Goal: Task Accomplishment & Management: Contribute content

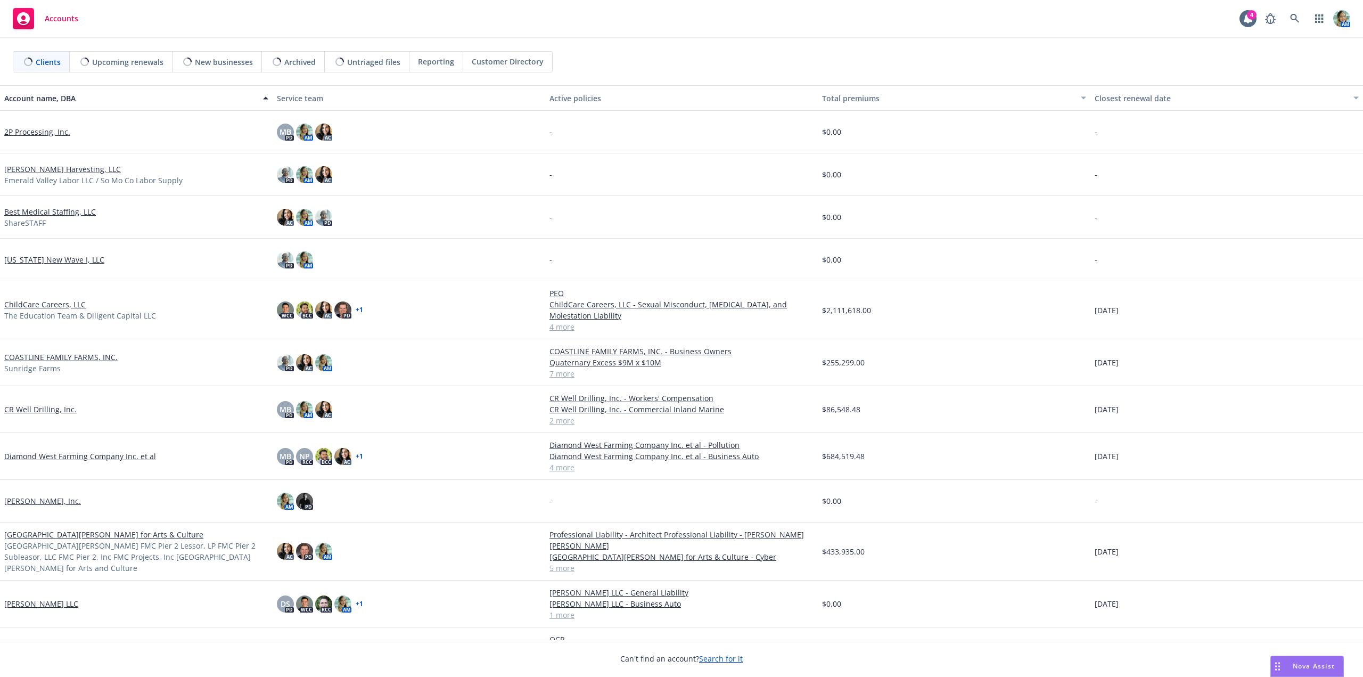
click at [49, 410] on link "CR Well Drilling, Inc." at bounding box center [40, 408] width 72 height 11
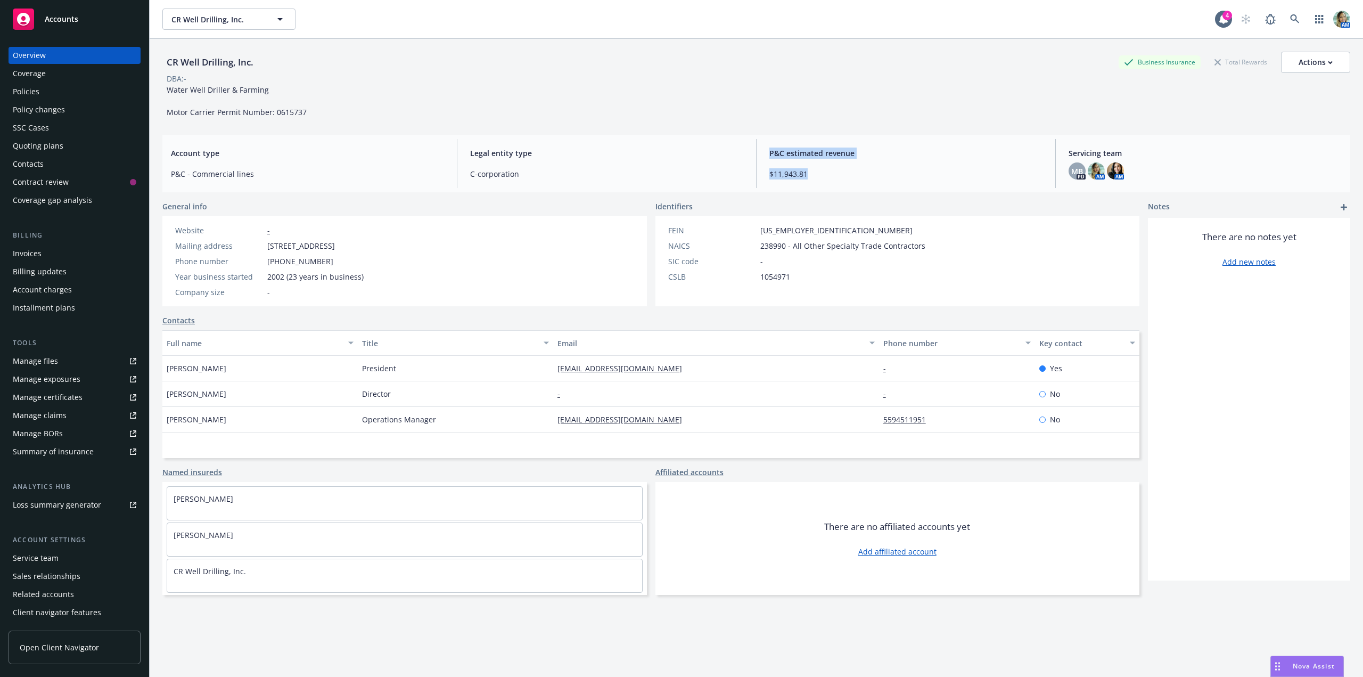
drag, startPoint x: 803, startPoint y: 176, endPoint x: 764, endPoint y: 158, distance: 42.6
click at [764, 158] on div "P&C estimated revenue $11,943.81" at bounding box center [906, 163] width 290 height 49
copy div "P&C estimated revenue $11,943.81"
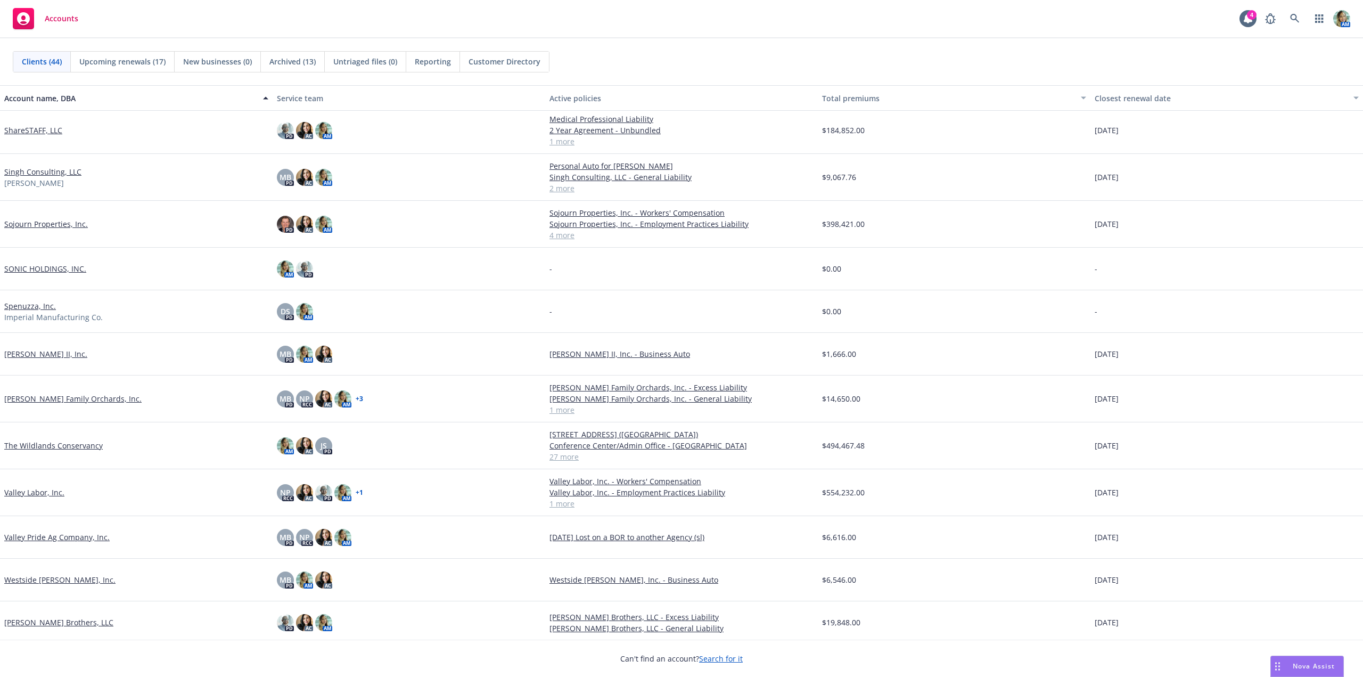
scroll to position [1331, 0]
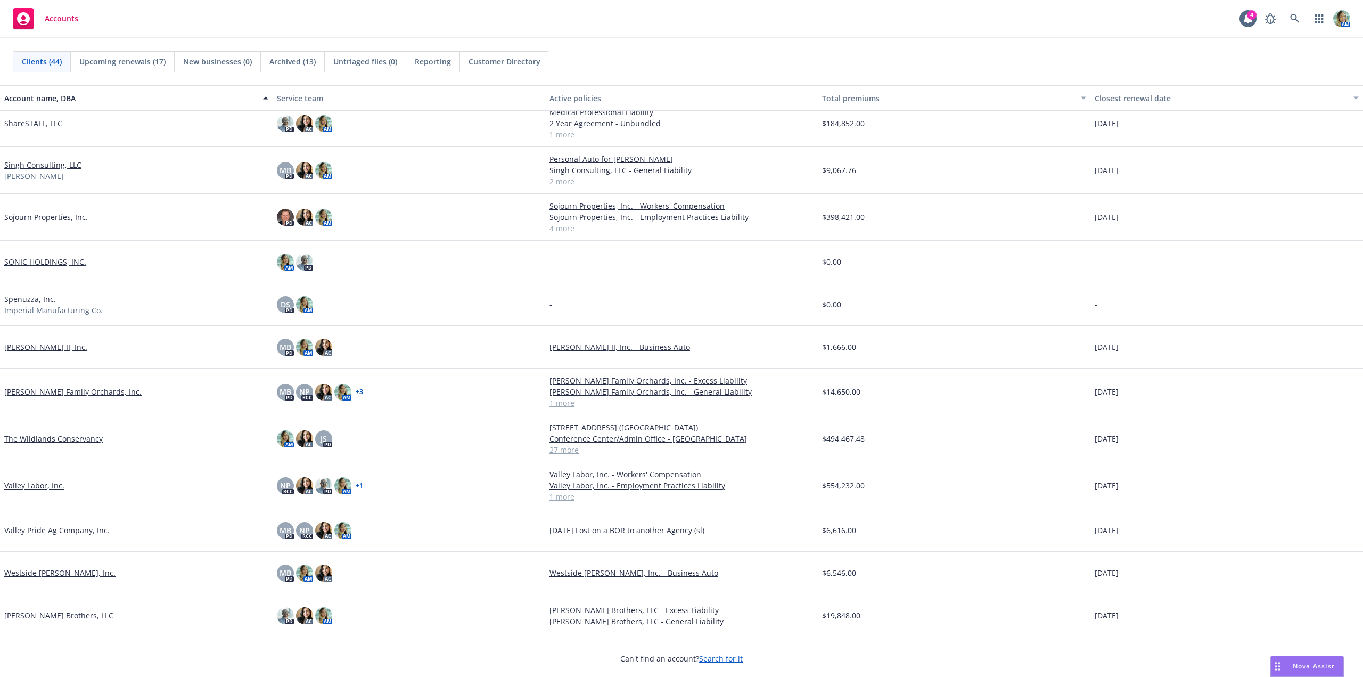
click at [85, 389] on link "Sran Family Orchards, Inc." at bounding box center [72, 391] width 137 height 11
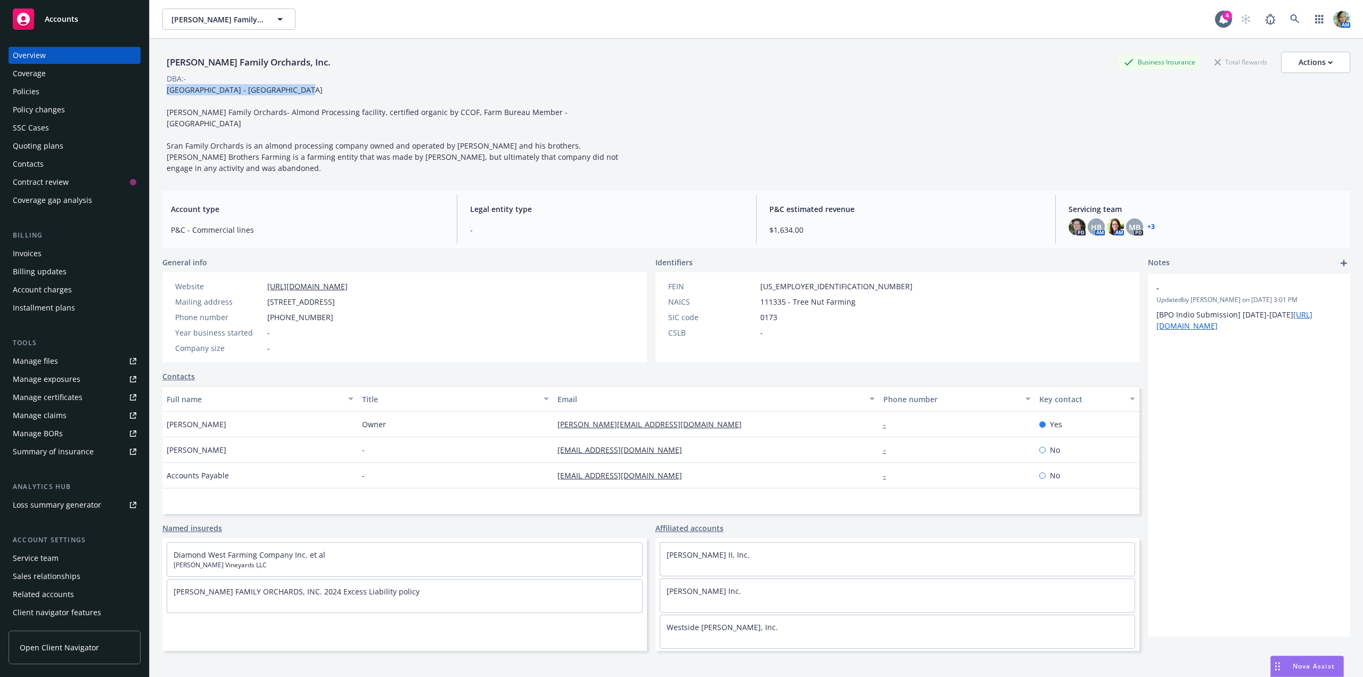
drag, startPoint x: 292, startPoint y: 94, endPoint x: 156, endPoint y: 98, distance: 135.8
click at [156, 98] on div "Sran Family Orchards, Inc. Business Insurance Total Rewards Actions DBA: - Alle…" at bounding box center [756, 377] width 1213 height 677
copy span "Allegiant Stadium Suite - Las Vegas"
click at [673, 93] on div "Sran Family Orchards, Inc. Business Insurance Total Rewards Actions DBA: - Alle…" at bounding box center [756, 113] width 1188 height 122
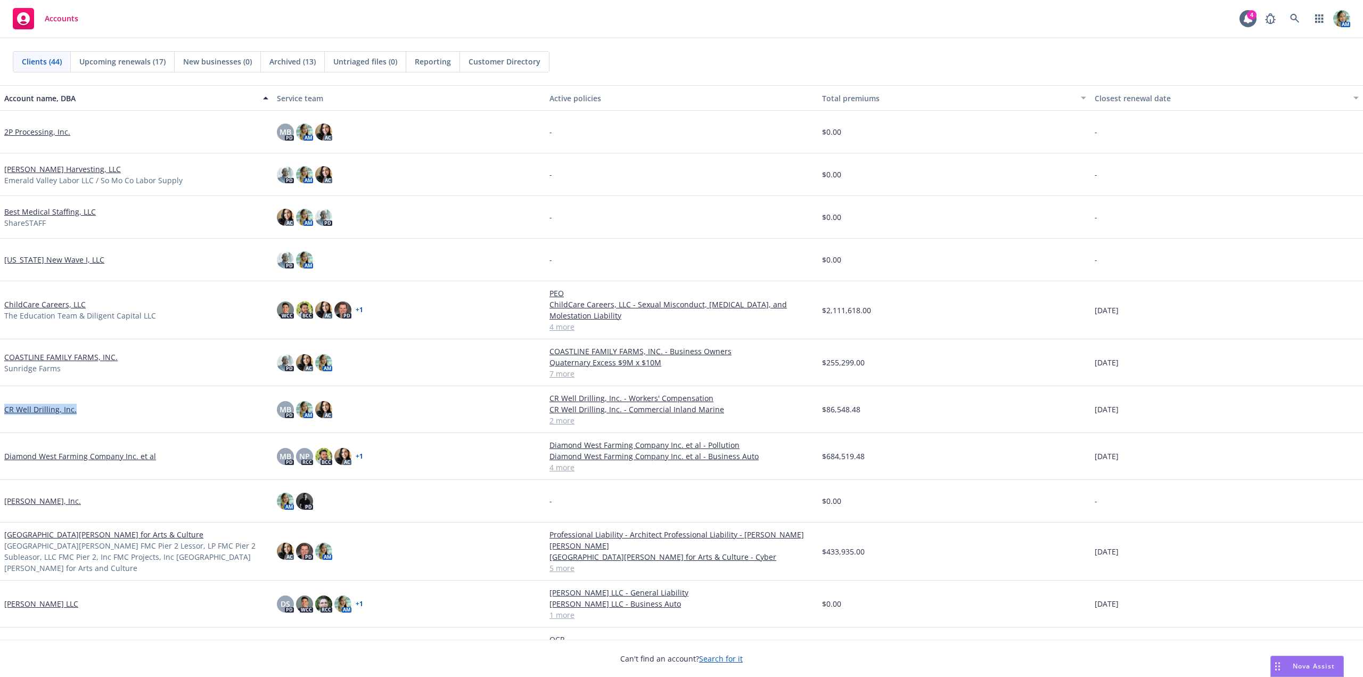
drag, startPoint x: 79, startPoint y: 408, endPoint x: 4, endPoint y: 414, distance: 75.9
click at [4, 414] on div "CR Well Drilling, Inc." at bounding box center [136, 408] width 264 height 11
copy link "CR Well Drilling, Inc."
click at [40, 405] on link "CR Well Drilling, Inc." at bounding box center [40, 408] width 72 height 11
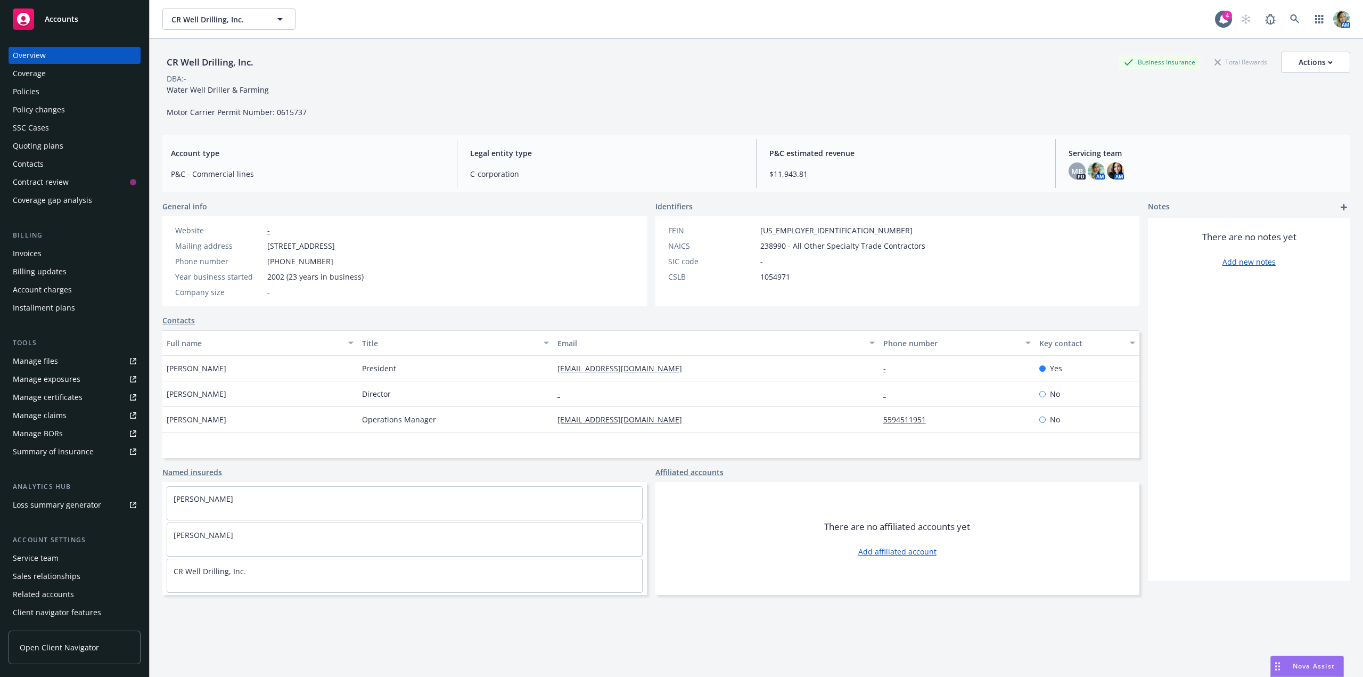
click at [38, 163] on div "Contacts" at bounding box center [28, 163] width 31 height 17
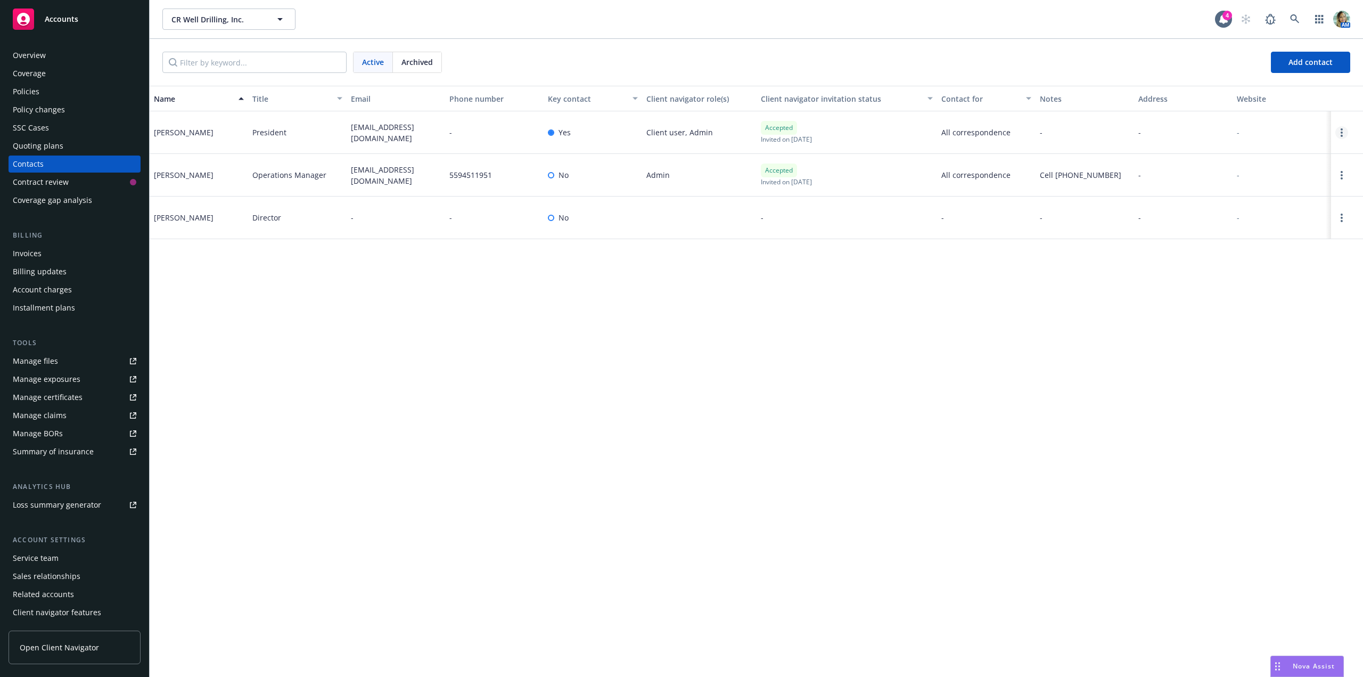
click at [1338, 132] on link "Open options" at bounding box center [1341, 132] width 13 height 13
click at [1216, 53] on link "Edit contact" at bounding box center [1260, 51] width 145 height 21
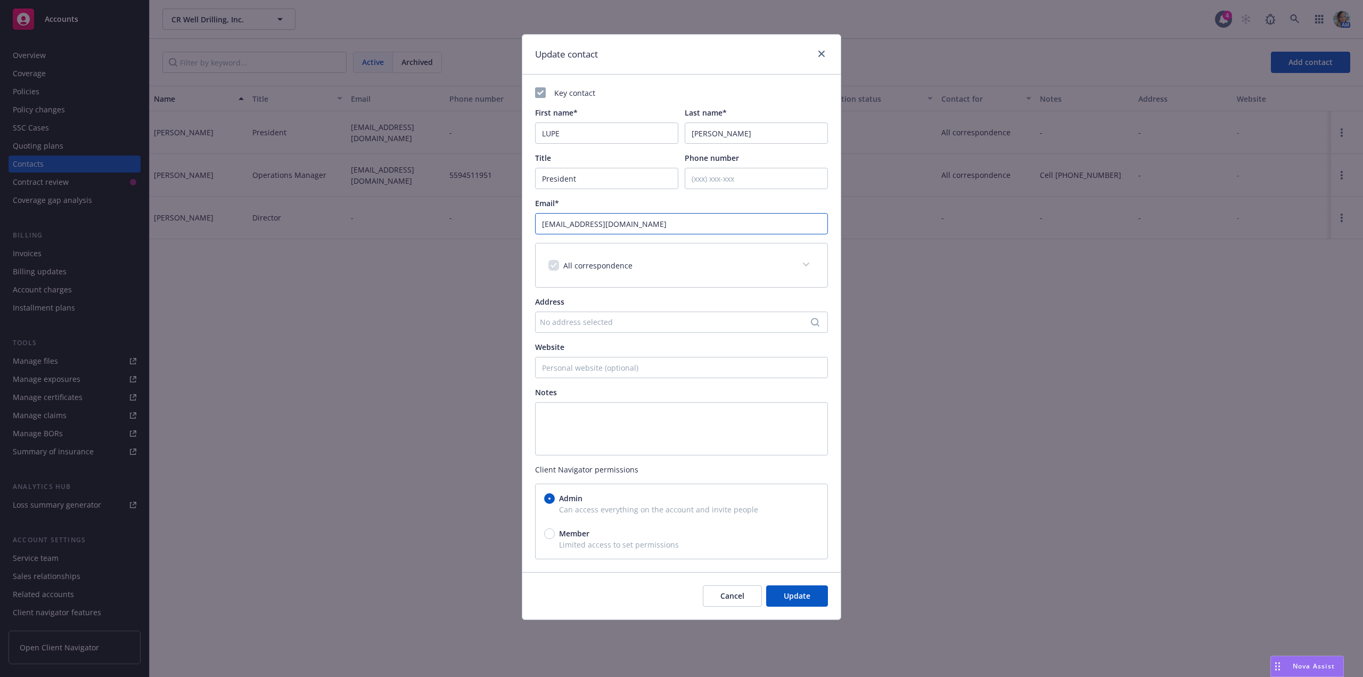
drag, startPoint x: 647, startPoint y: 226, endPoint x: 513, endPoint y: 221, distance: 133.7
click at [513, 221] on div "Update contact Key contact First name* LUPE Last name* GASTELUM Title President…" at bounding box center [681, 338] width 1363 height 677
paste input "lupe.crwelldrilling@gmail.com"
type input "lupe.crwelldrilling@gmail.com"
click at [801, 595] on span "Update" at bounding box center [797, 595] width 27 height 10
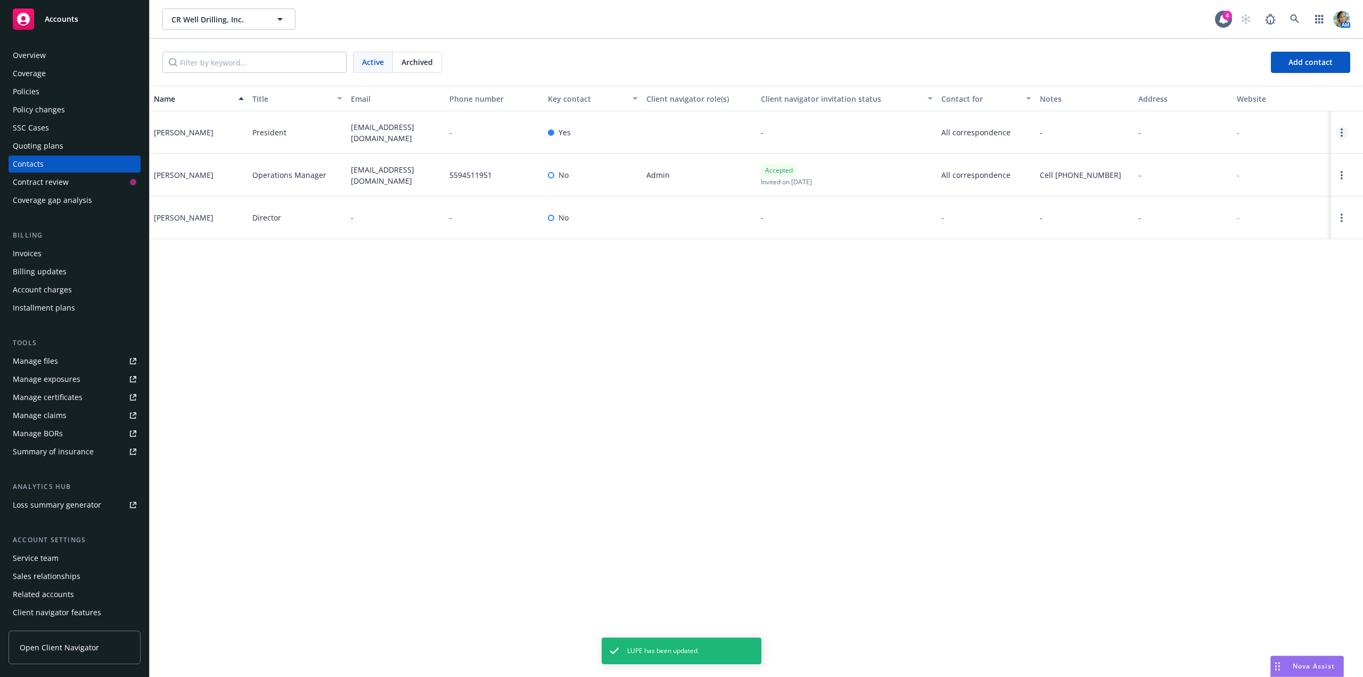
click at [1342, 133] on link "Open options" at bounding box center [1341, 132] width 13 height 13
click at [1260, 74] on link "Edit contact" at bounding box center [1273, 72] width 120 height 21
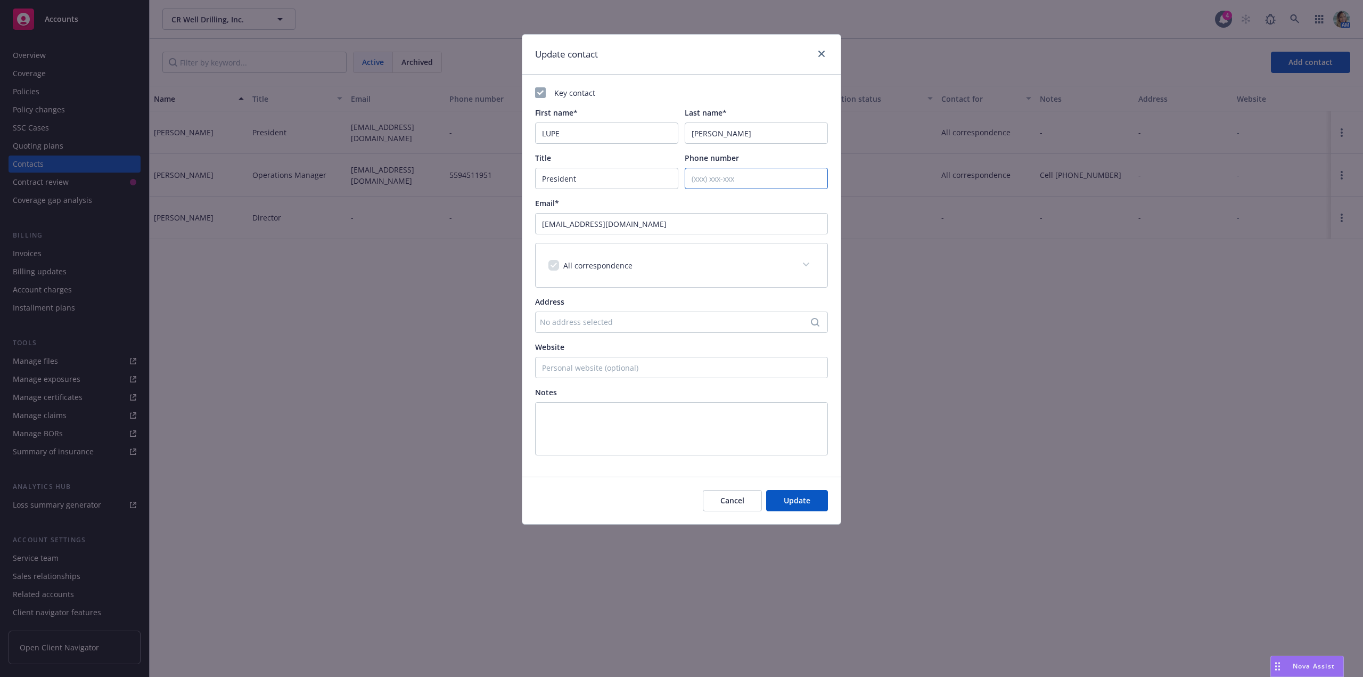
click at [708, 172] on input "Phone number" at bounding box center [756, 178] width 143 height 21
paste input "(559)846-5531"
type input "(559)846-5531"
click at [807, 501] on span "Update" at bounding box center [797, 500] width 27 height 10
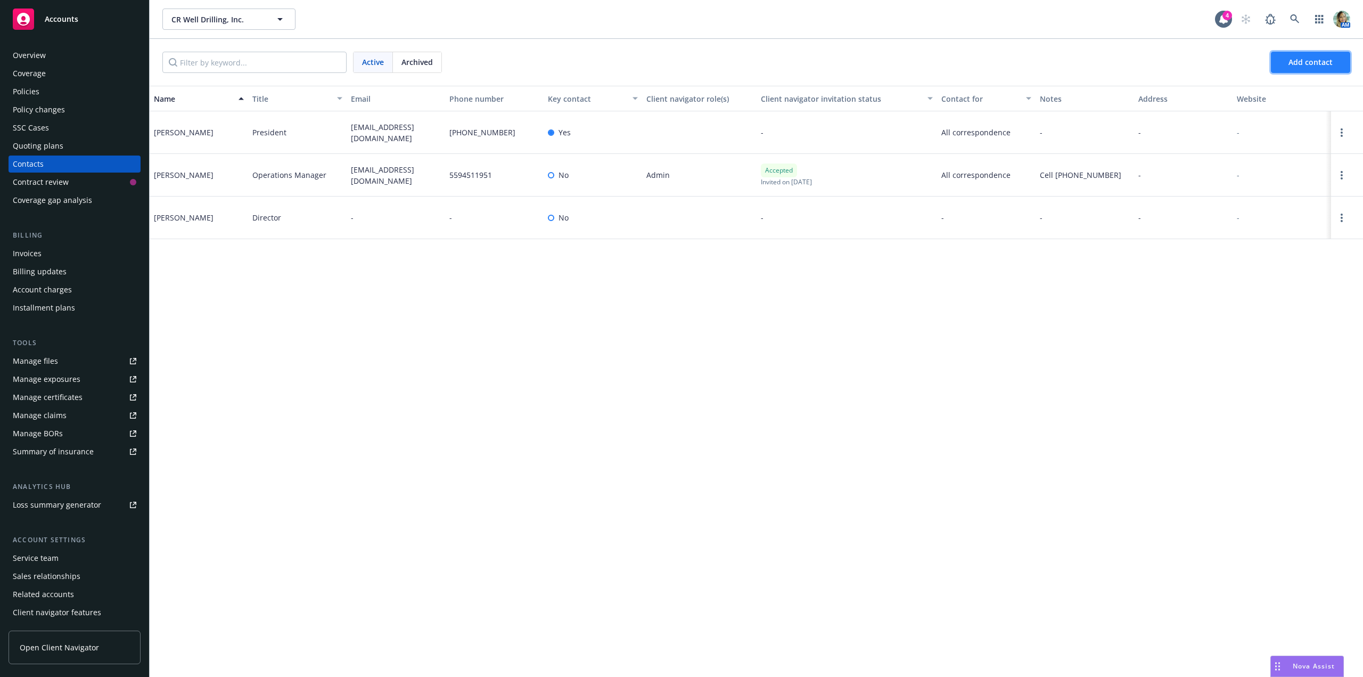
click at [1298, 64] on span "Add contact" at bounding box center [1310, 62] width 44 height 10
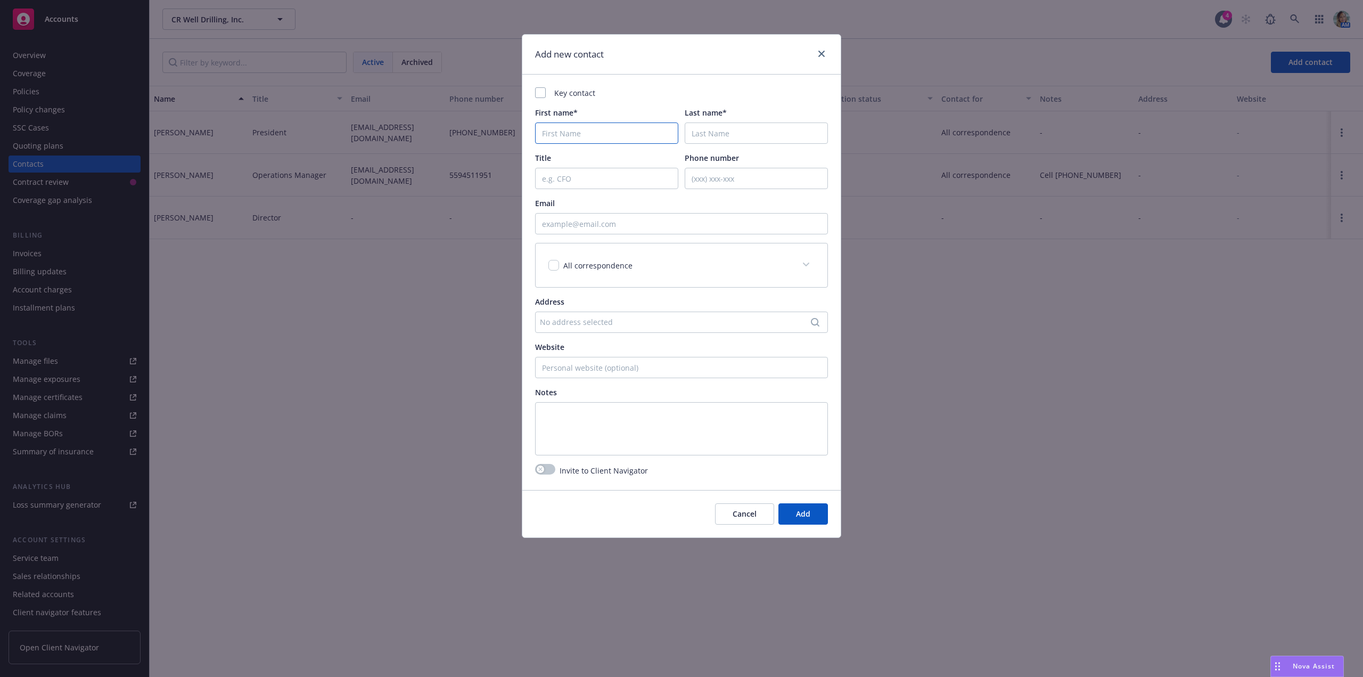
click at [592, 138] on input "First name*" at bounding box center [606, 132] width 143 height 21
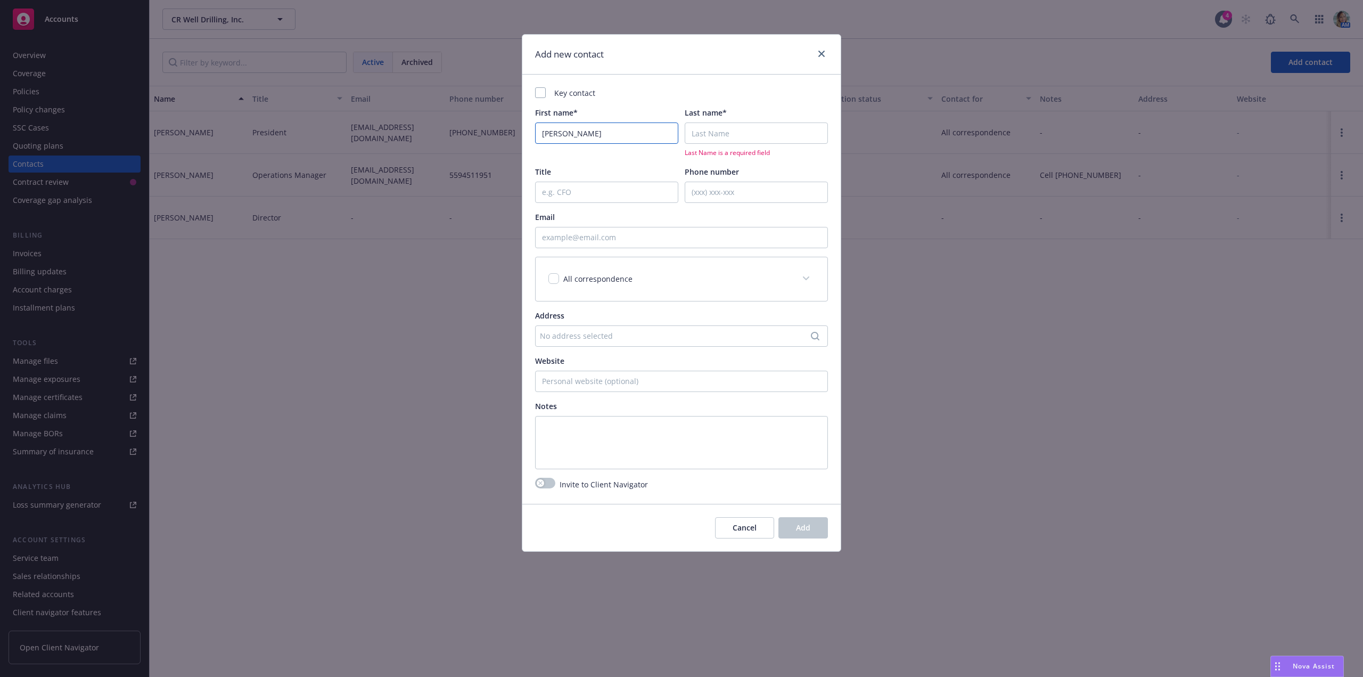
type input "Consuelo"
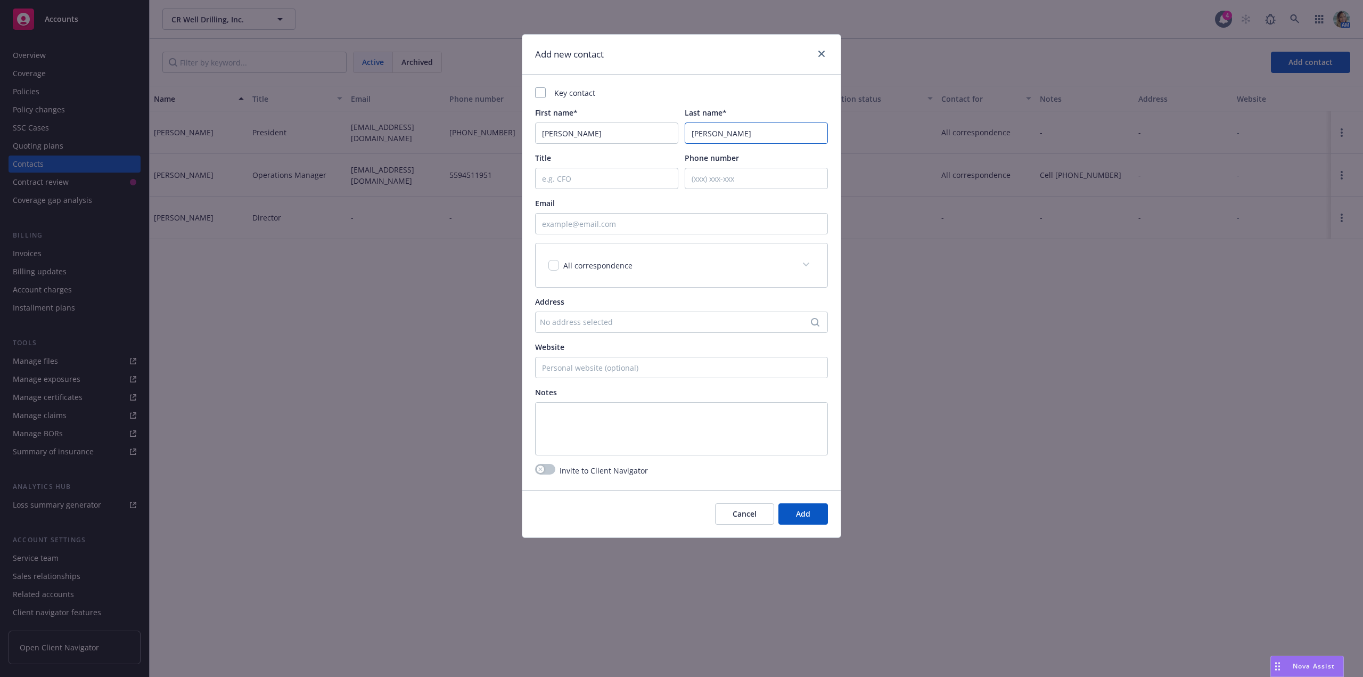
type input "Campos"
click at [584, 420] on textarea at bounding box center [681, 428] width 293 height 53
drag, startPoint x: 567, startPoint y: 136, endPoint x: 485, endPoint y: 123, distance: 83.5
click at [485, 123] on div "Add new contact Key contact First name* Consuelo Last name* Campos Title Phone …" at bounding box center [681, 338] width 1363 height 677
click at [620, 418] on textarea at bounding box center [681, 428] width 293 height 53
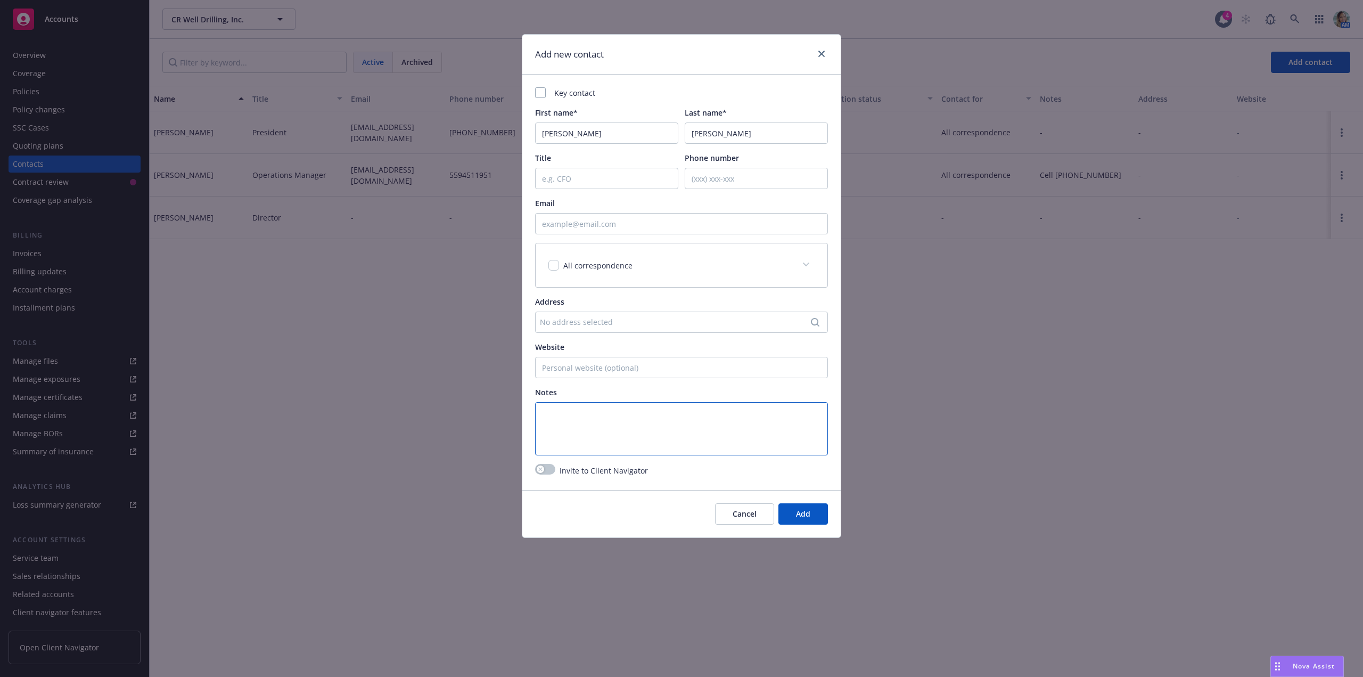
paste textarea "Consuelo"
type textarea "Consuelo Campos is the mom and is Spanish speaking."
click at [802, 506] on button "Add" at bounding box center [803, 513] width 50 height 21
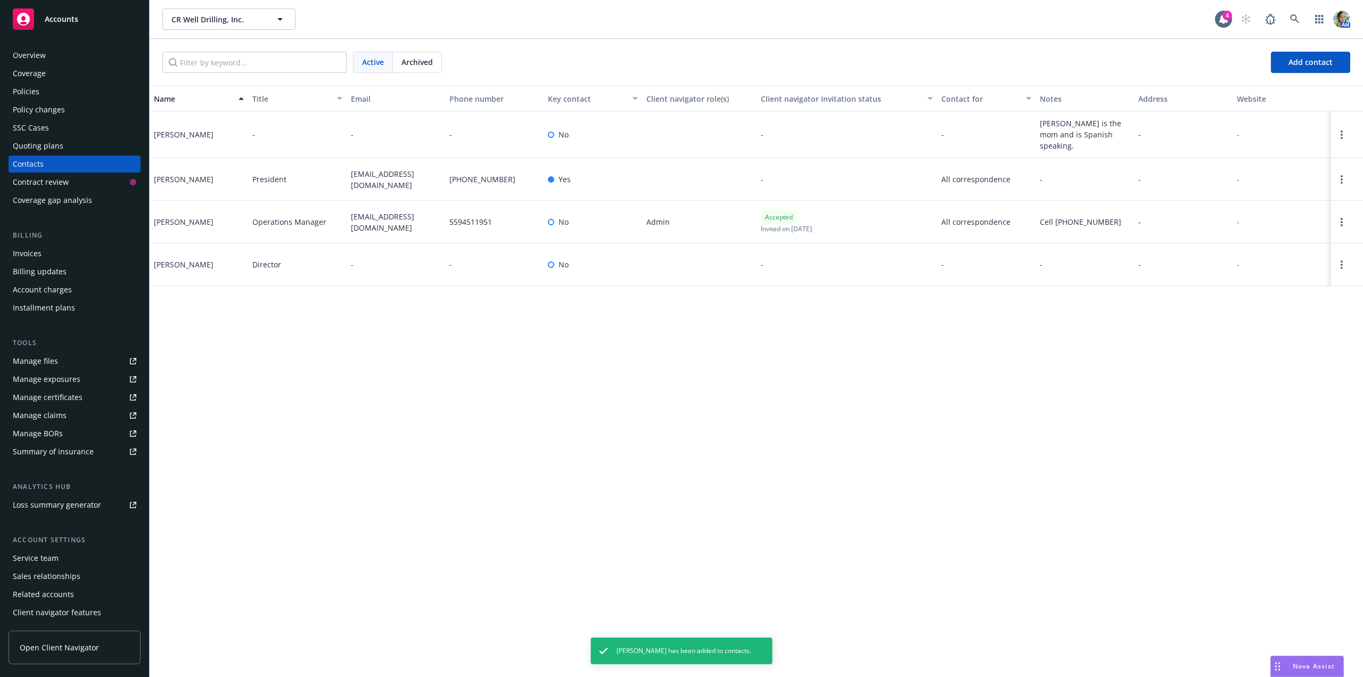
click at [400, 337] on div "Name Title Email Phone number Key contact Client navigator role(s) Client navig…" at bounding box center [756, 381] width 1213 height 591
click at [1341, 180] on circle "Open options" at bounding box center [1341, 179] width 2 height 2
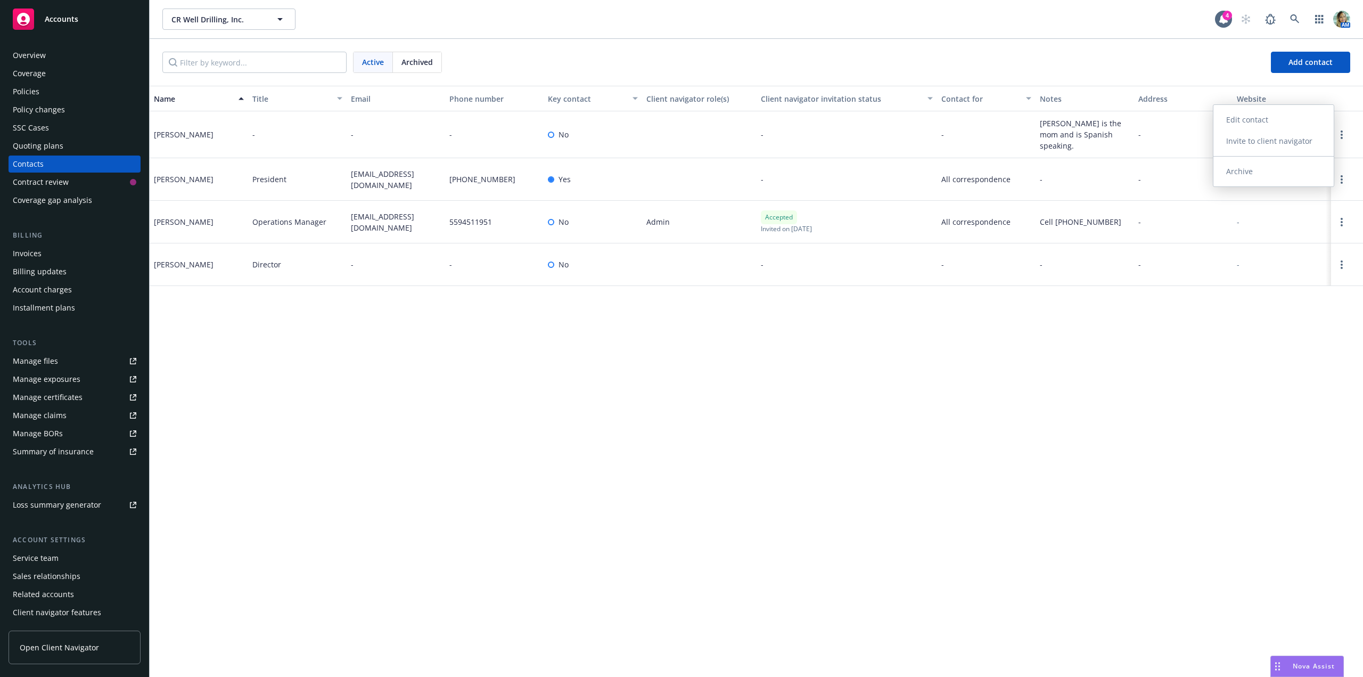
click at [1248, 119] on link "Edit contact" at bounding box center [1273, 119] width 120 height 21
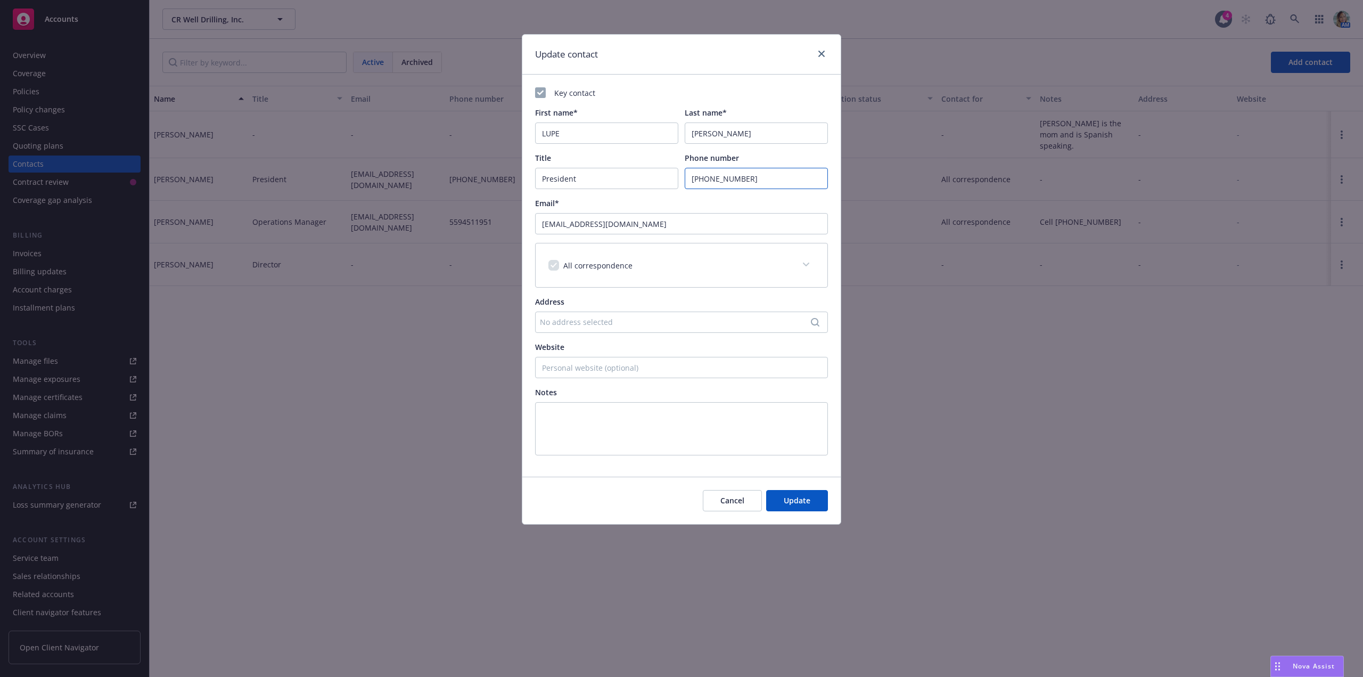
click at [708, 181] on input "(559)846-5531" at bounding box center [756, 178] width 143 height 21
type input "(559) 846-5531"
click at [793, 498] on span "Update" at bounding box center [797, 500] width 27 height 10
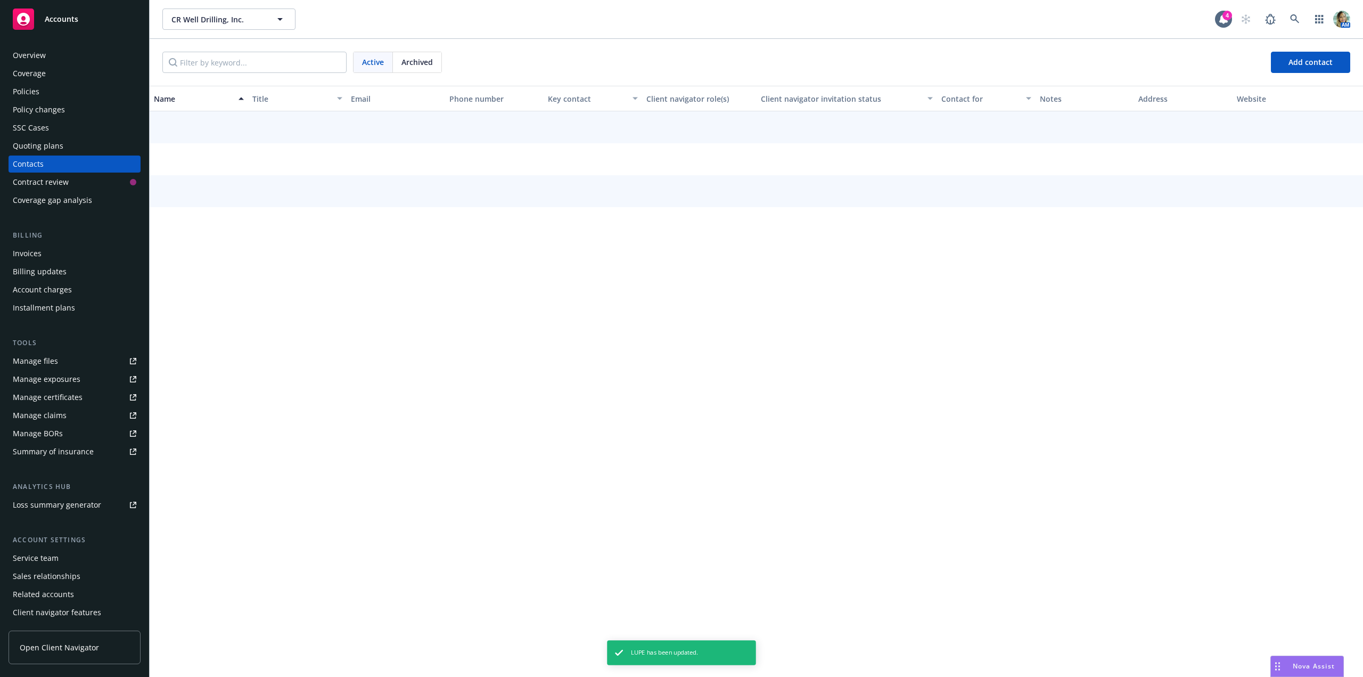
click at [401, 407] on div "Name Title Email Phone number Key contact Client navigator role(s) Client navig…" at bounding box center [756, 381] width 1213 height 591
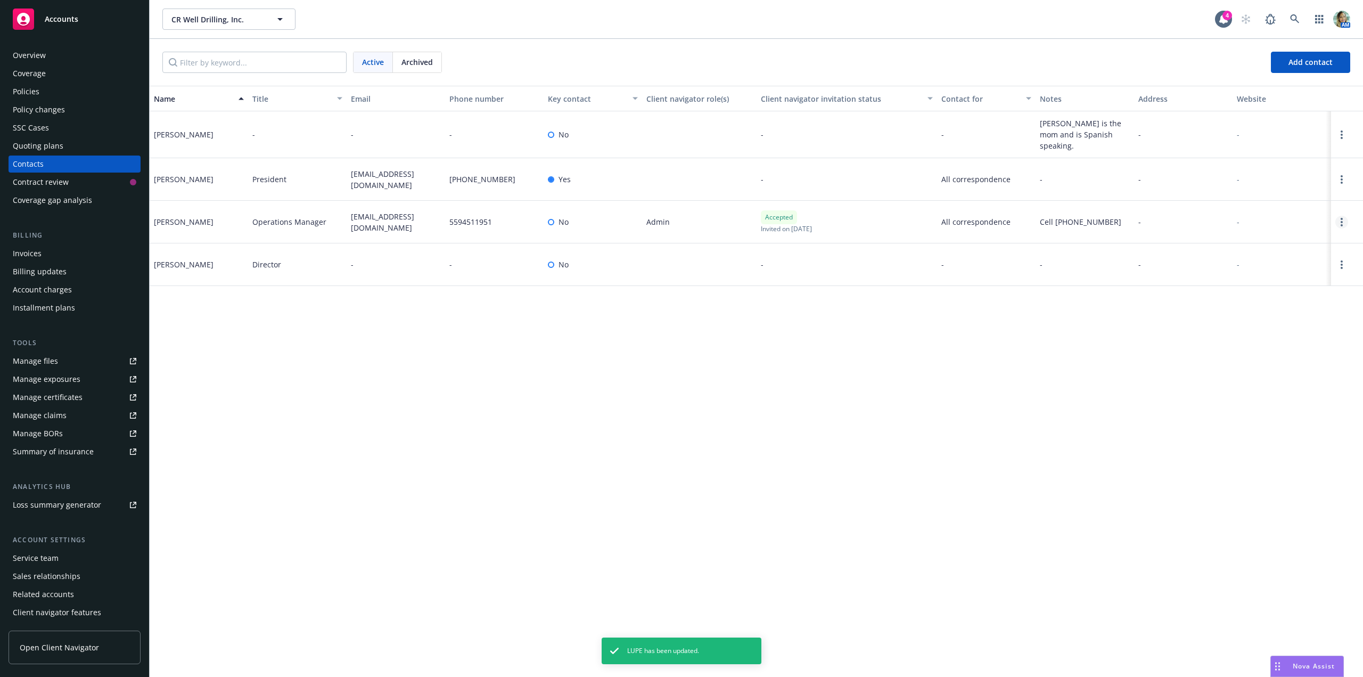
click at [1343, 221] on link "Open options" at bounding box center [1341, 222] width 13 height 13
click at [1232, 136] on link "Edit contact" at bounding box center [1260, 140] width 145 height 21
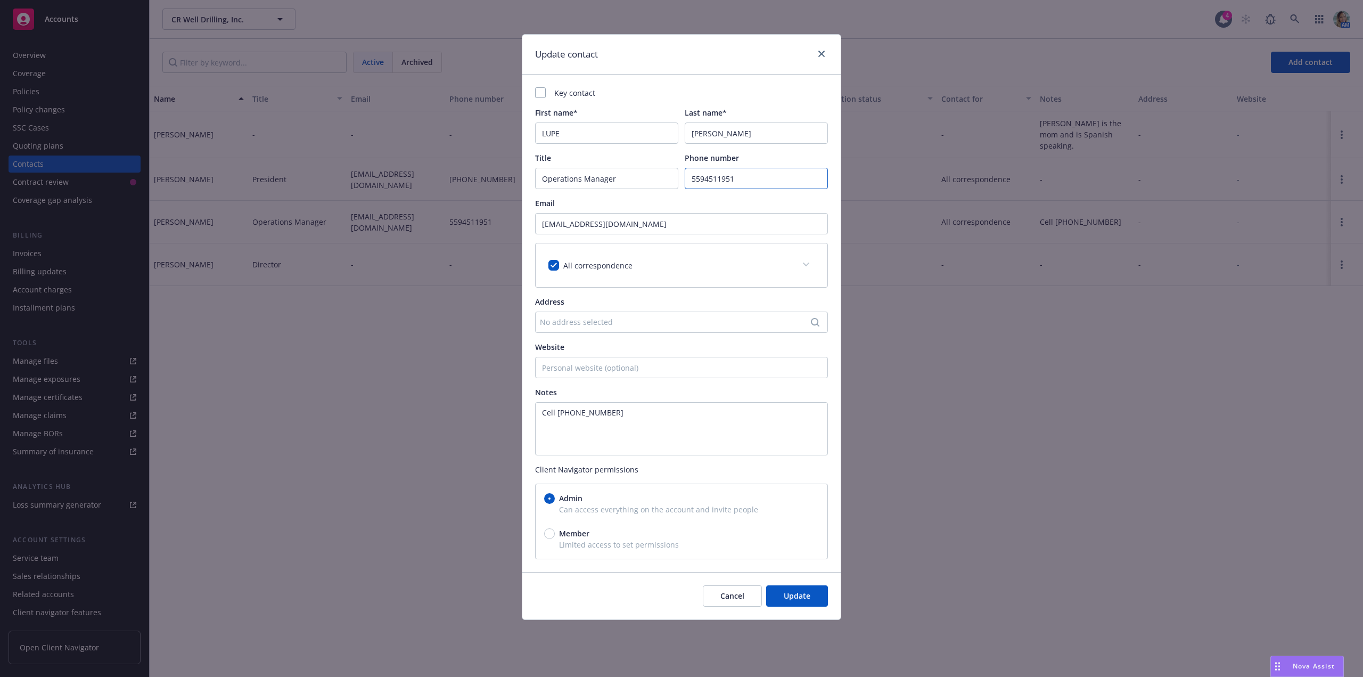
drag, startPoint x: 742, startPoint y: 180, endPoint x: 646, endPoint y: 171, distance: 96.7
click at [650, 171] on div "Title Operations Manager Phone number 5594511951" at bounding box center [681, 170] width 293 height 37
paste input "(559)451-"
click at [711, 181] on input "(559)451-1951" at bounding box center [756, 178] width 143 height 21
click at [710, 181] on input "(559)451-1951" at bounding box center [756, 178] width 143 height 21
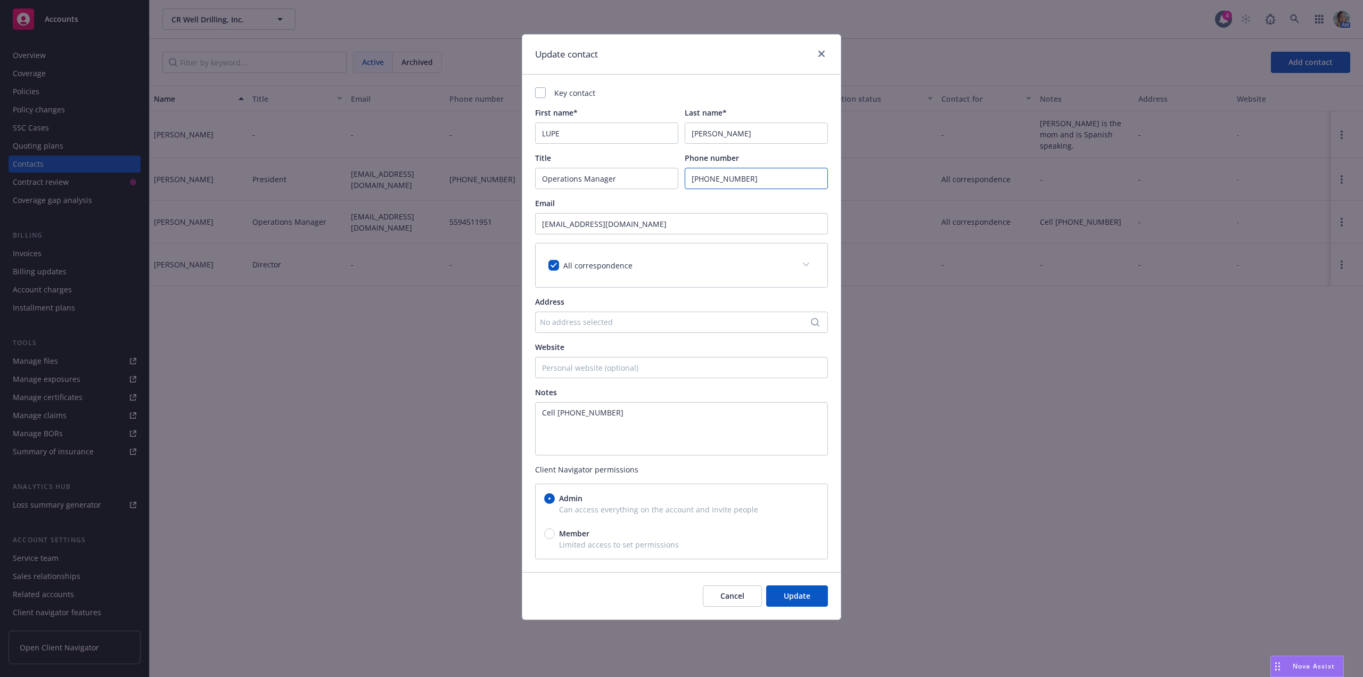
drag, startPoint x: 764, startPoint y: 184, endPoint x: 670, endPoint y: 175, distance: 94.6
click at [671, 175] on div "Title Operations Manager Phone number (559) 451-1951" at bounding box center [681, 170] width 293 height 37
paste input "846-553"
click at [708, 179] on input "(559)846-5531" at bounding box center [756, 178] width 143 height 21
type input "(559) 846-5531"
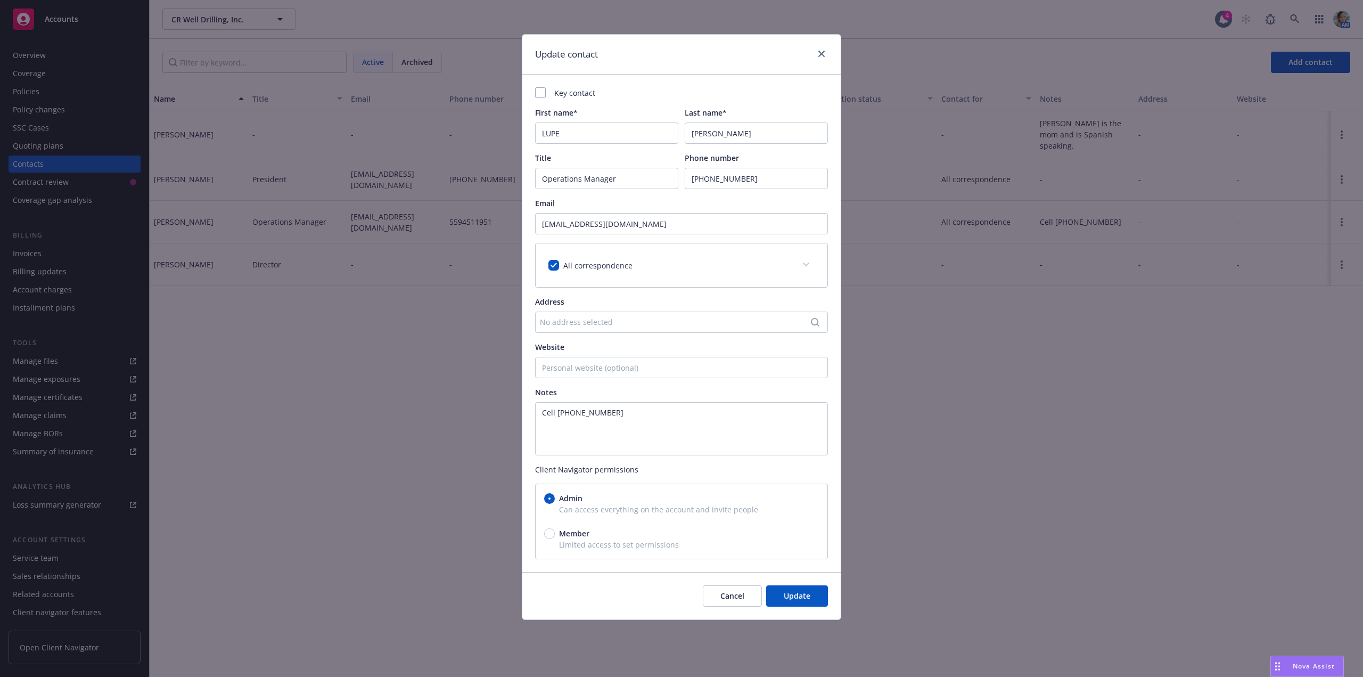
drag, startPoint x: 623, startPoint y: 353, endPoint x: 627, endPoint y: 364, distance: 11.8
click at [623, 355] on div "Website" at bounding box center [681, 359] width 293 height 37
click at [627, 365] on input "Website" at bounding box center [681, 367] width 293 height 21
click at [611, 316] on div "No address selected" at bounding box center [676, 321] width 273 height 11
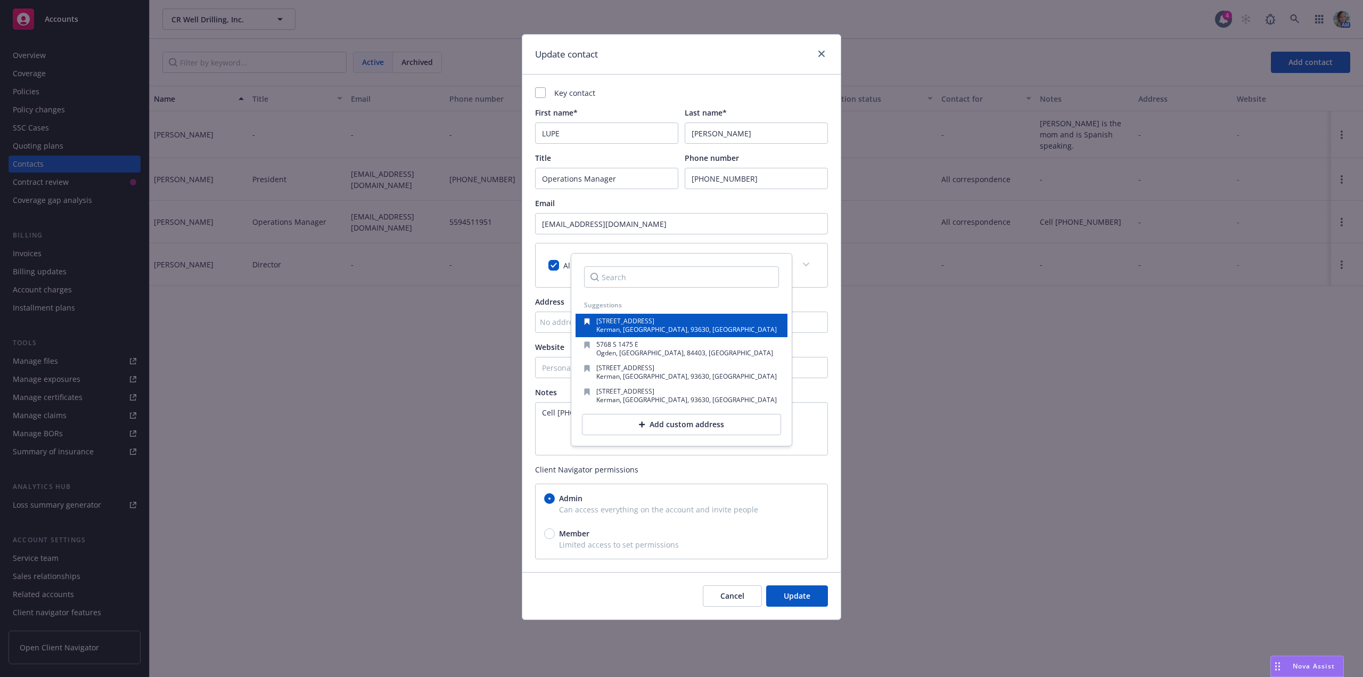
click at [667, 326] on span "Kerman, CA, 93630, USA" at bounding box center [686, 329] width 180 height 9
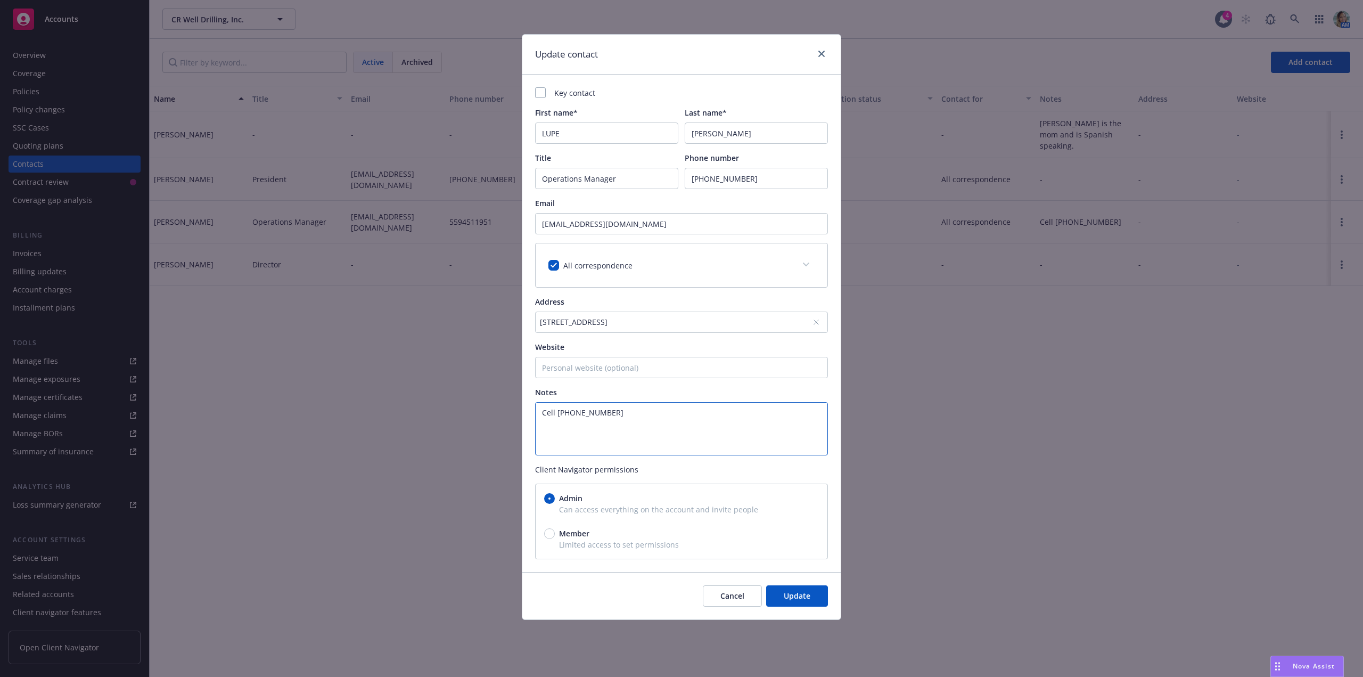
click at [634, 427] on textarea "Cell (559)451-1951" at bounding box center [681, 428] width 293 height 53
type textarea "Cell (559)451-1951"
click at [798, 591] on span "Update" at bounding box center [797, 595] width 27 height 10
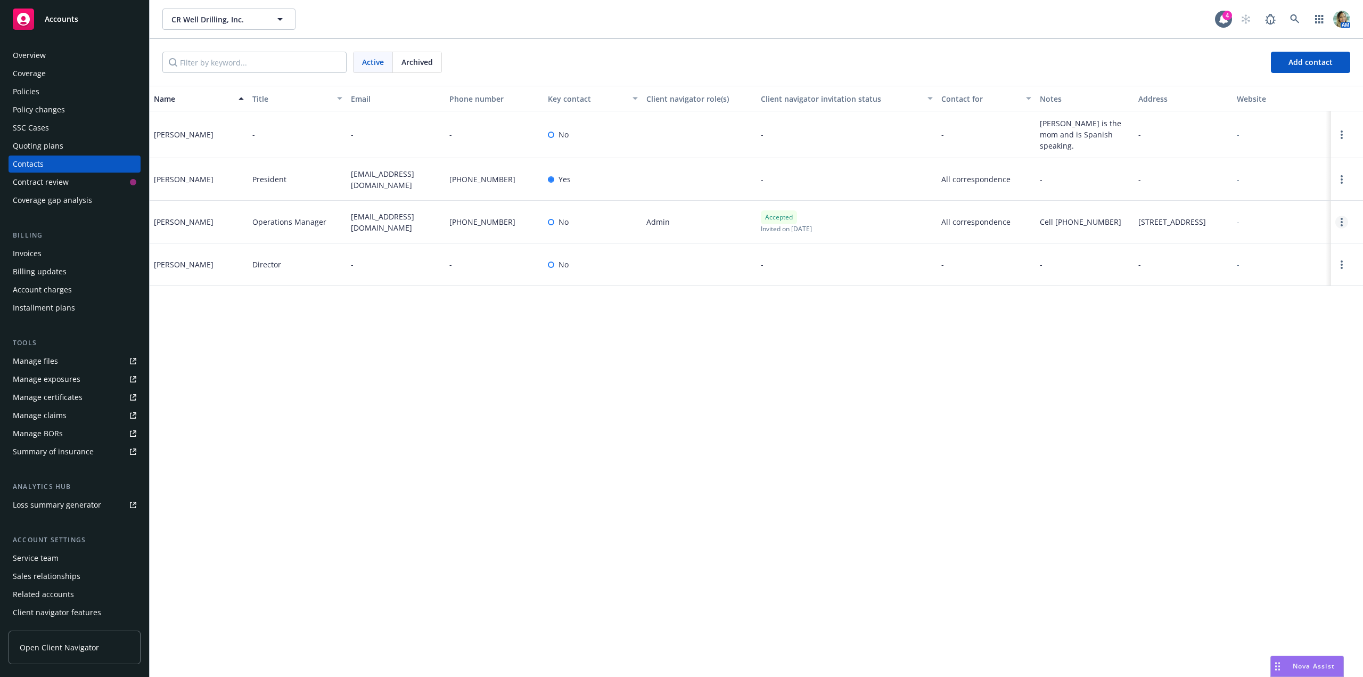
click at [1339, 227] on link "Open options" at bounding box center [1341, 222] width 13 height 13
click at [1229, 145] on link "Edit contact" at bounding box center [1260, 143] width 145 height 21
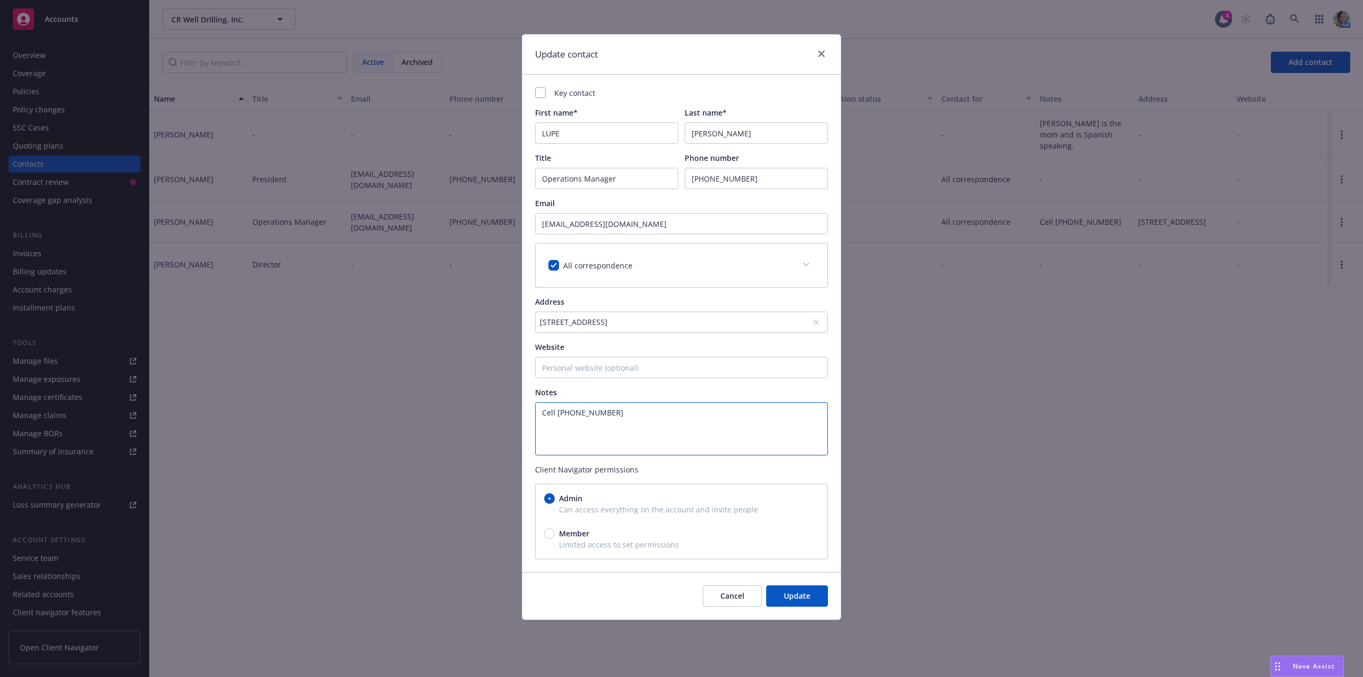
click at [620, 424] on textarea "Cell (559)451-1951" at bounding box center [681, 428] width 293 height 53
click at [805, 599] on span "Update" at bounding box center [797, 595] width 27 height 10
type textarea "Cell (559)451-1951 Lupe handles the day to day. She is the daughter of Consuleo…"
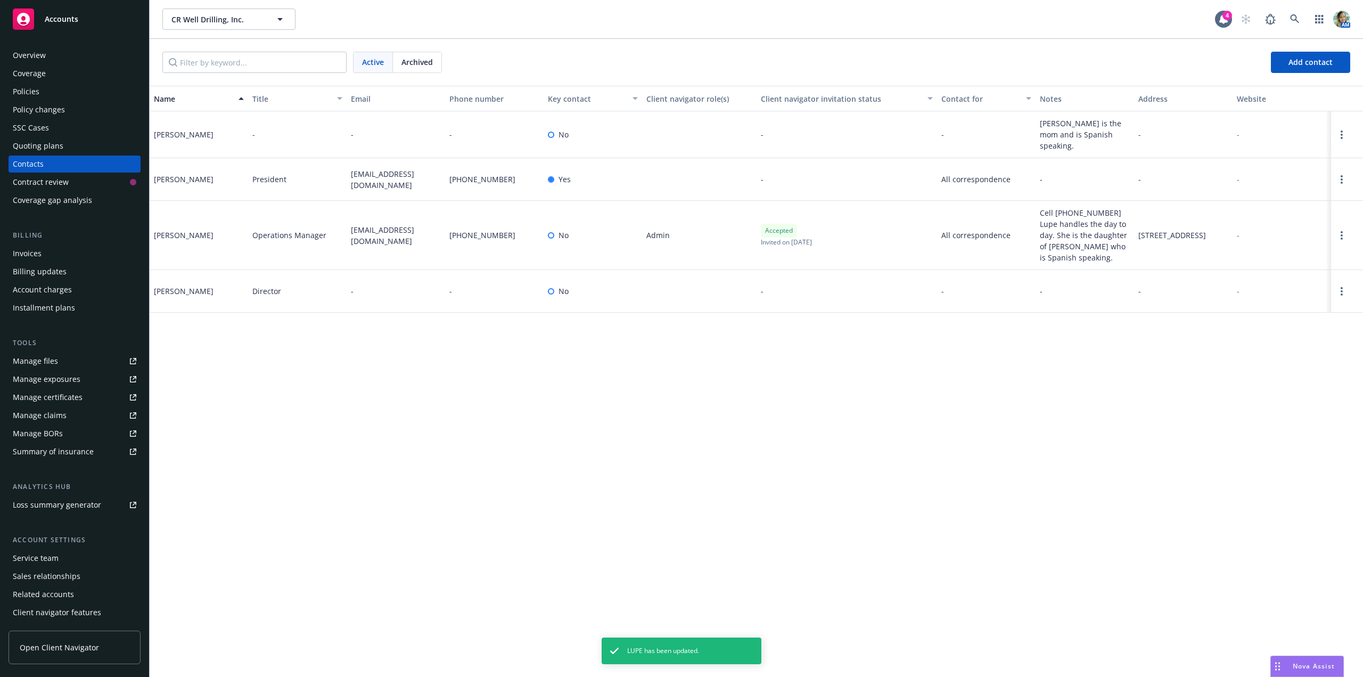
click at [708, 401] on div "Name Title Email Phone number Key contact Client navigator role(s) Client navig…" at bounding box center [756, 381] width 1213 height 591
click at [37, 76] on div "Coverage" at bounding box center [29, 73] width 33 height 17
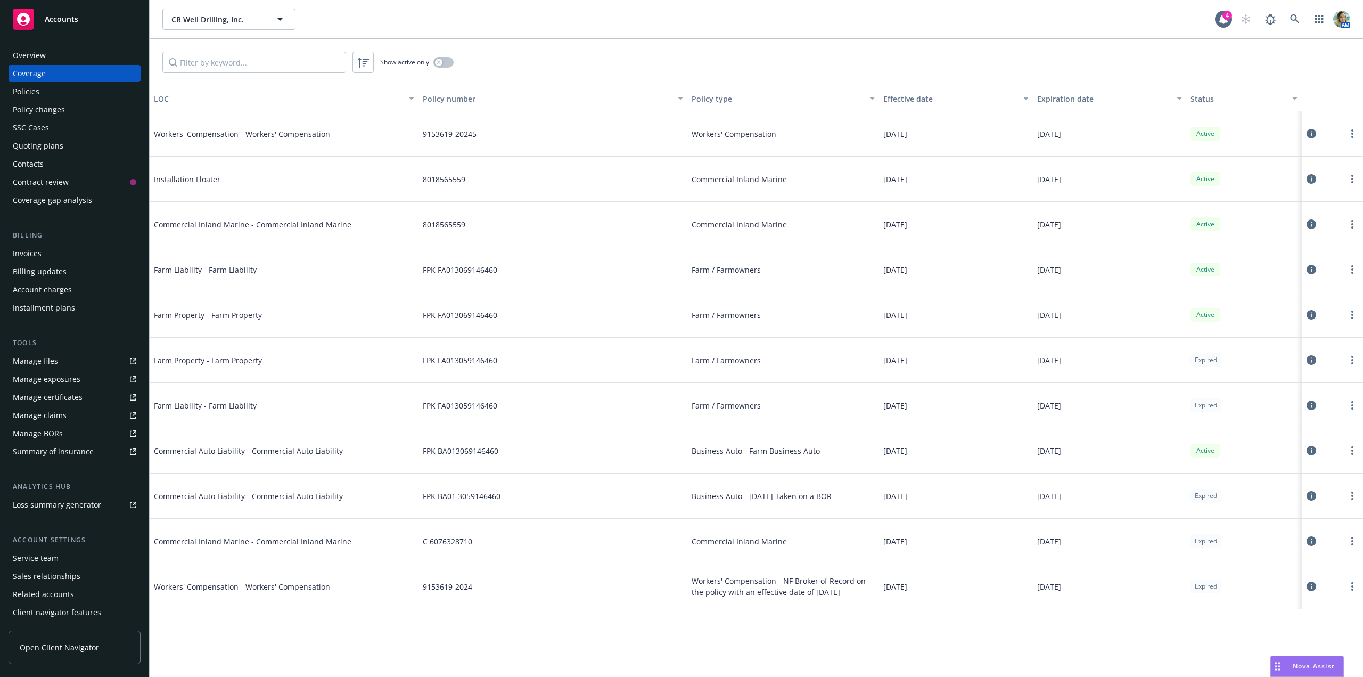
click at [36, 93] on div "Policies" at bounding box center [26, 91] width 27 height 17
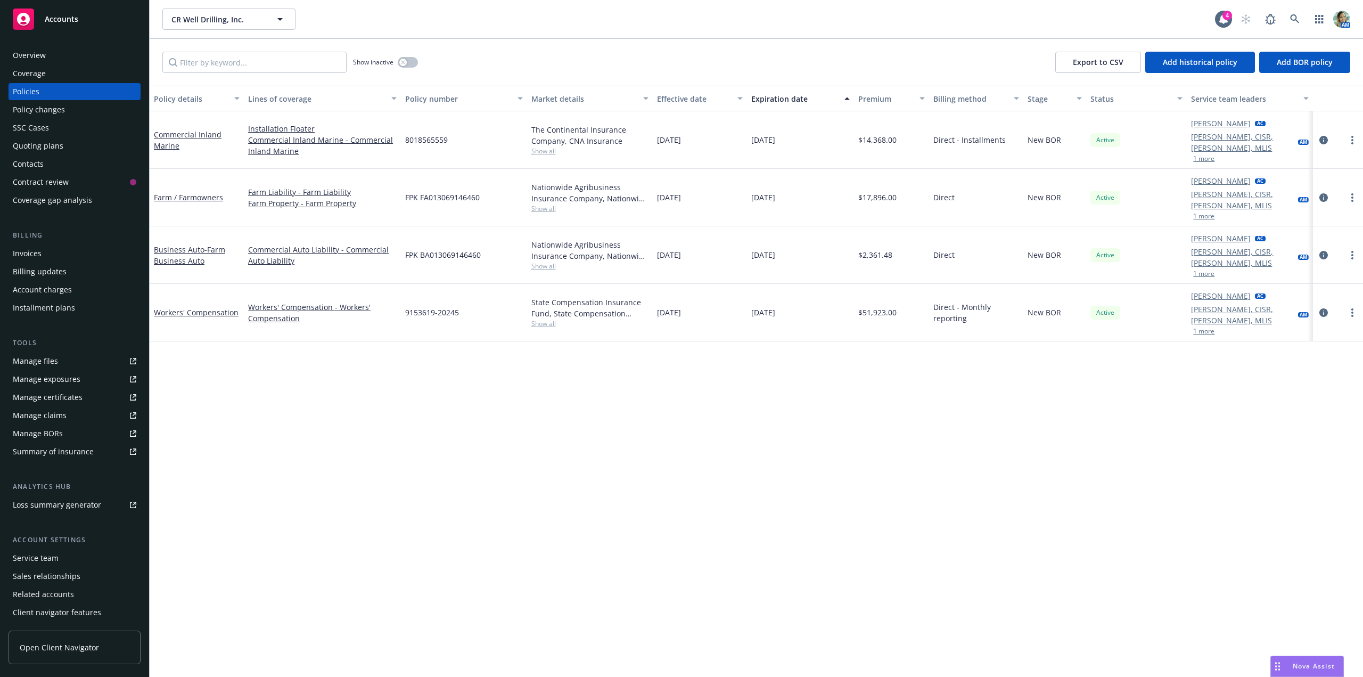
click at [946, 422] on div "Policy details Lines of coverage Policy number Market details Effective date Ex…" at bounding box center [756, 381] width 1213 height 591
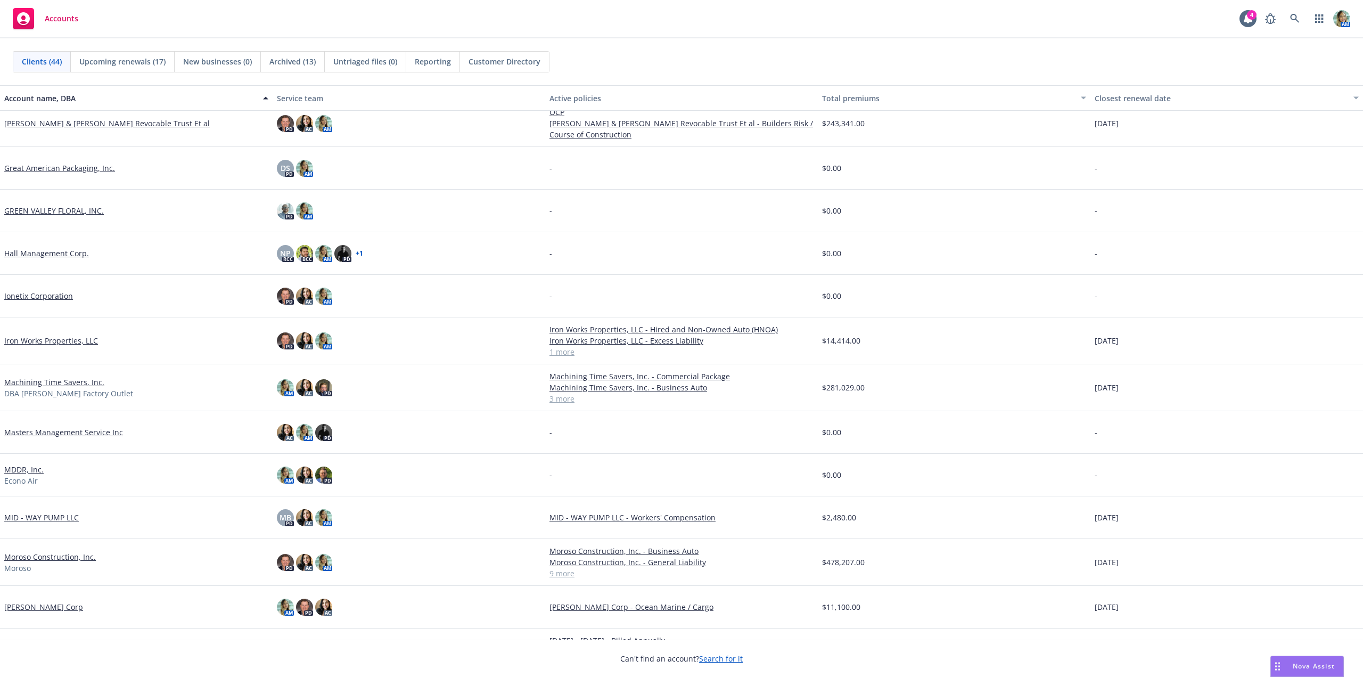
scroll to position [532, 0]
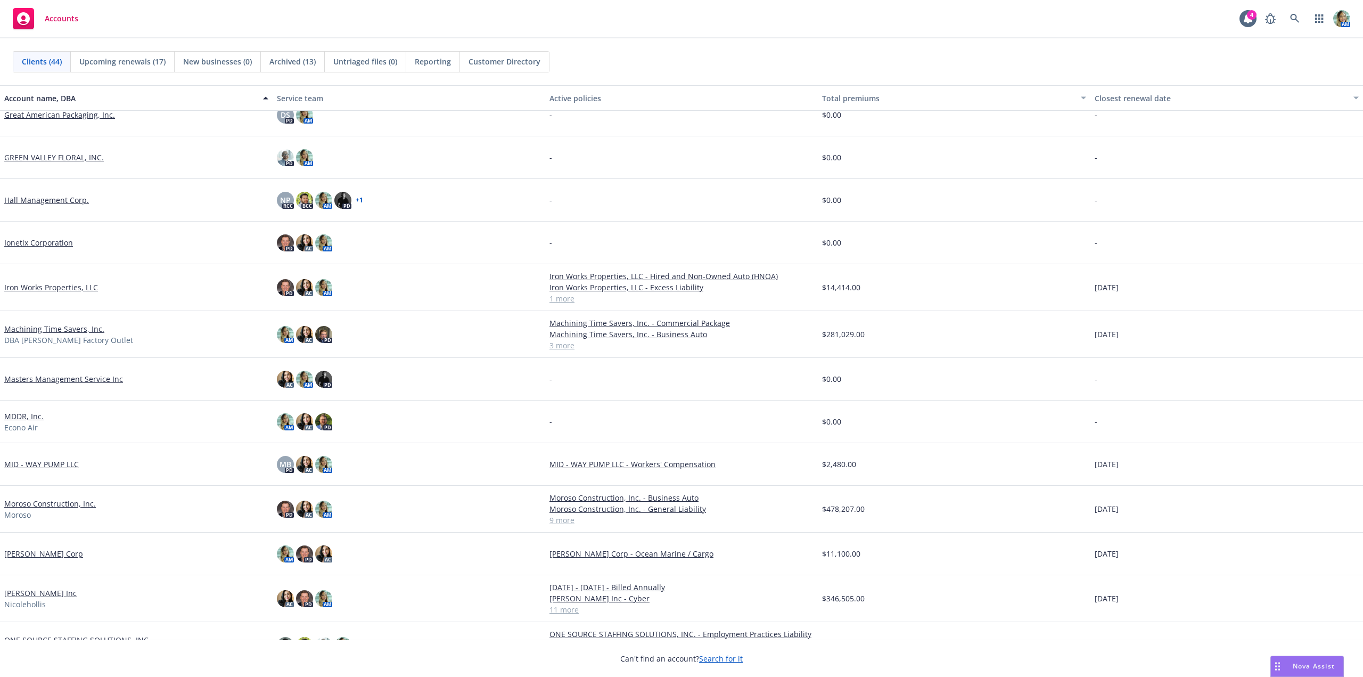
click at [61, 498] on link "Moroso Construction, Inc." at bounding box center [50, 503] width 92 height 11
click at [63, 502] on link "Moroso Construction, Inc." at bounding box center [50, 503] width 92 height 11
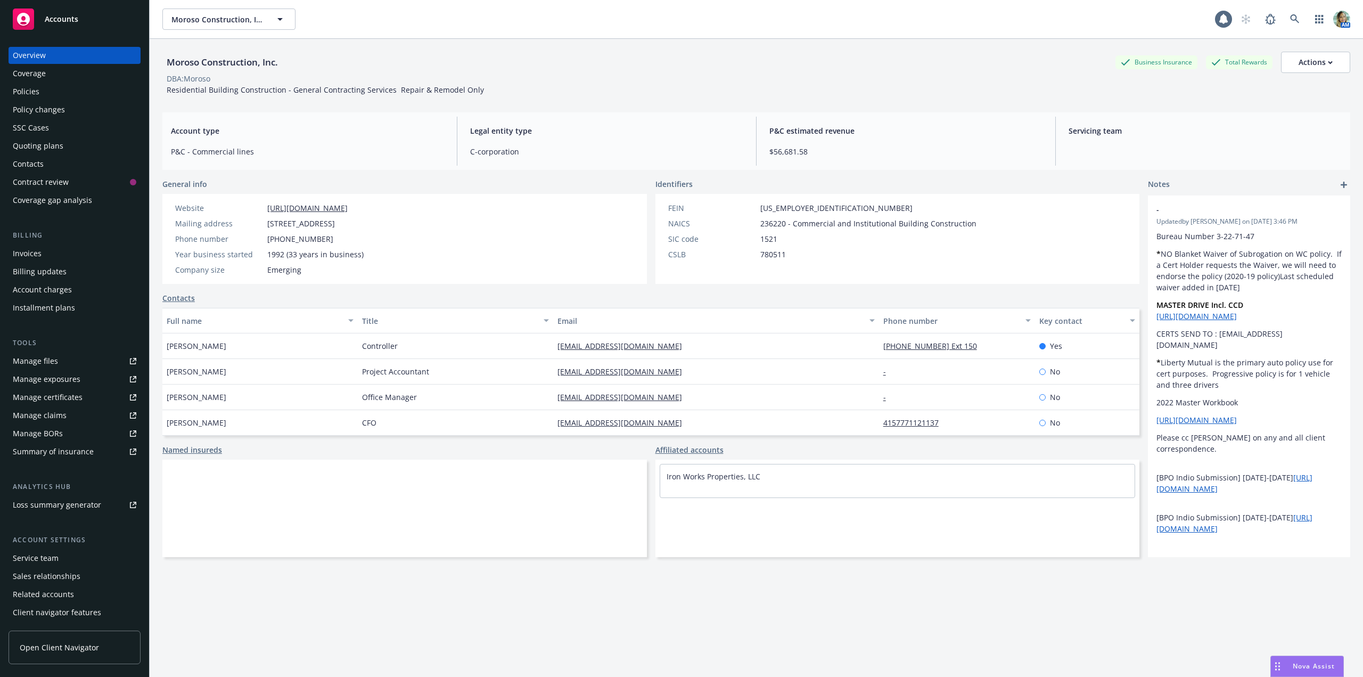
click at [24, 71] on div "Coverage" at bounding box center [29, 73] width 33 height 17
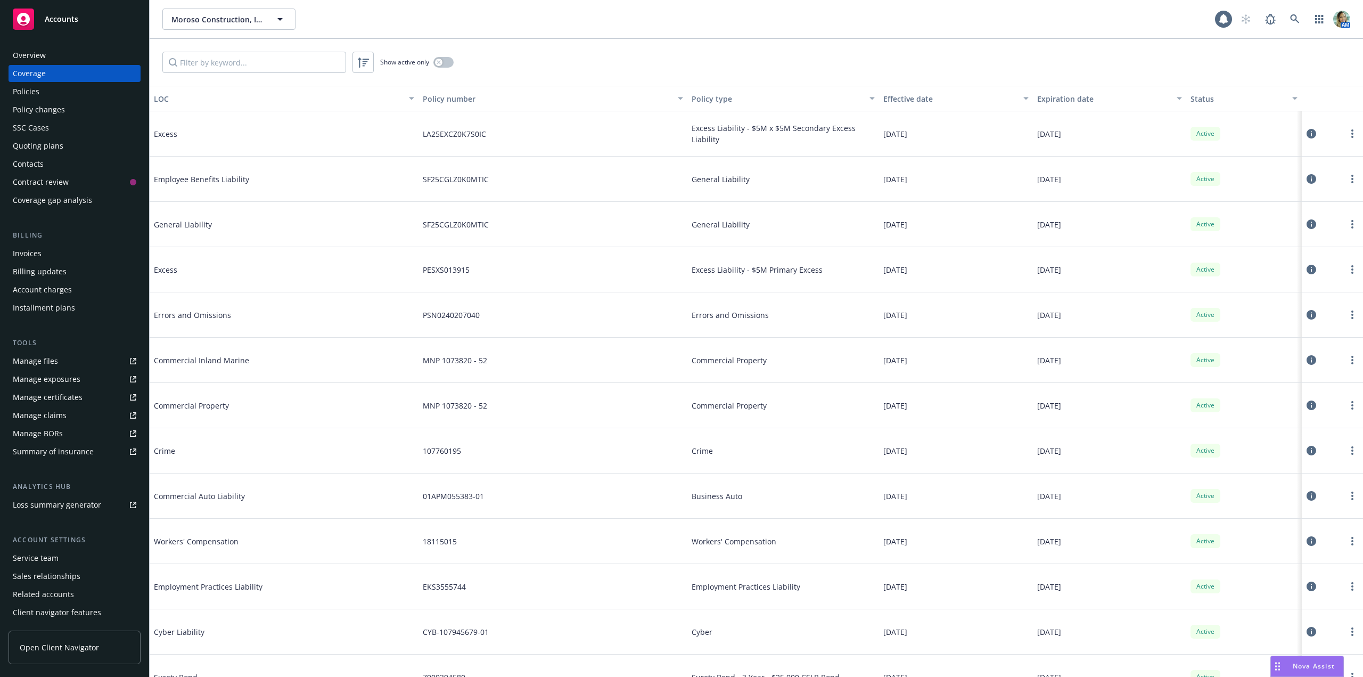
click at [48, 92] on div "Policies" at bounding box center [74, 91] width 123 height 17
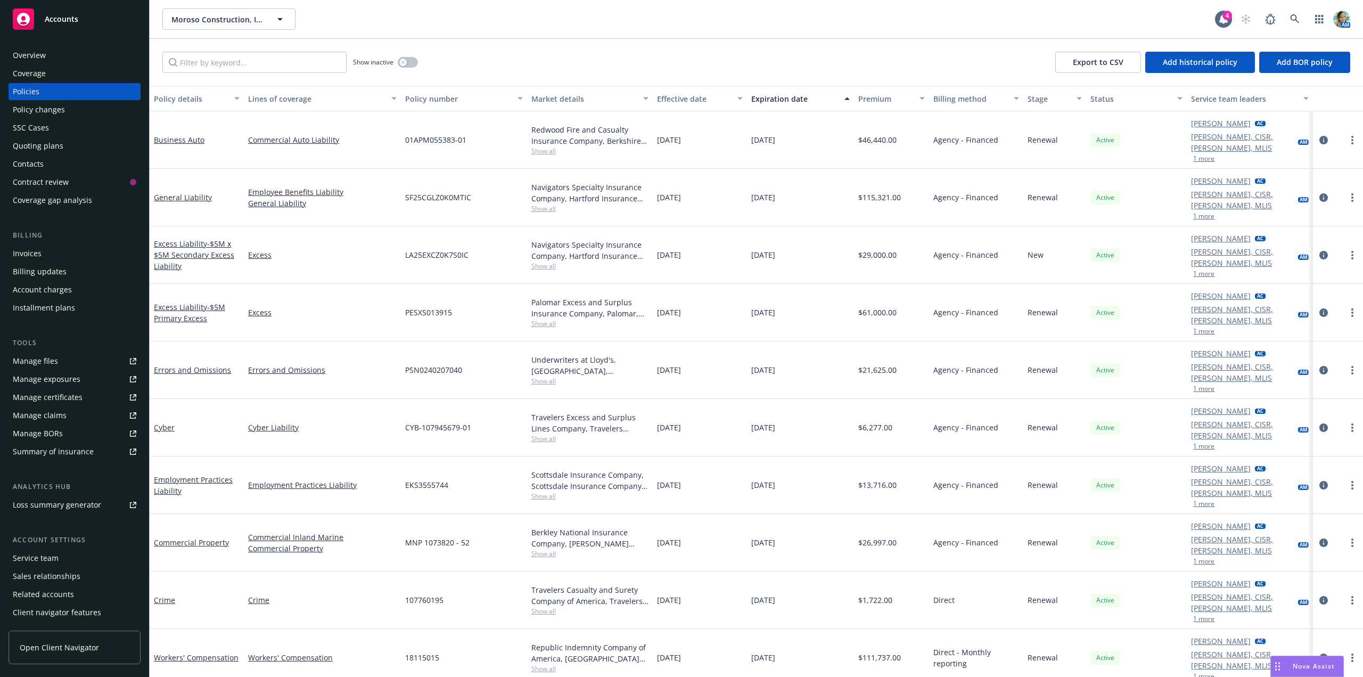
click at [547, 549] on span "Show all" at bounding box center [589, 553] width 117 height 9
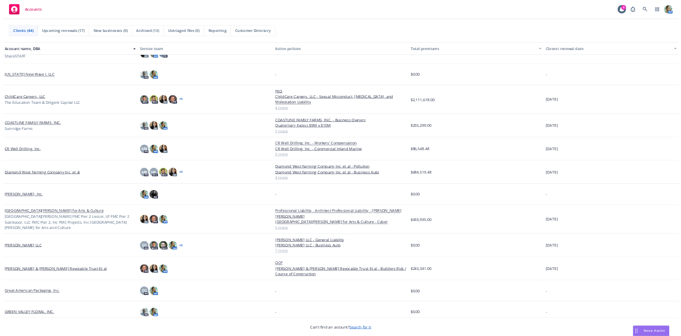
scroll to position [213, 0]
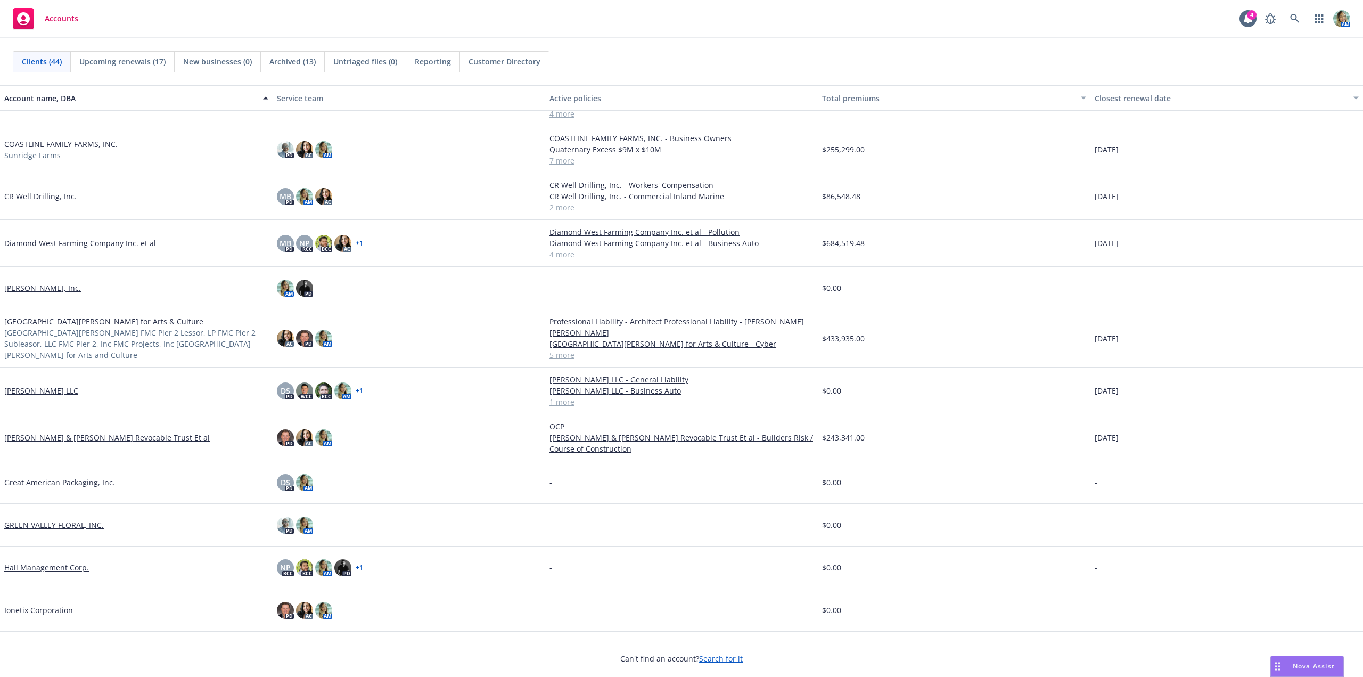
click at [65, 439] on link "[PERSON_NAME] & [PERSON_NAME] Revocable Trust Et al" at bounding box center [106, 437] width 205 height 11
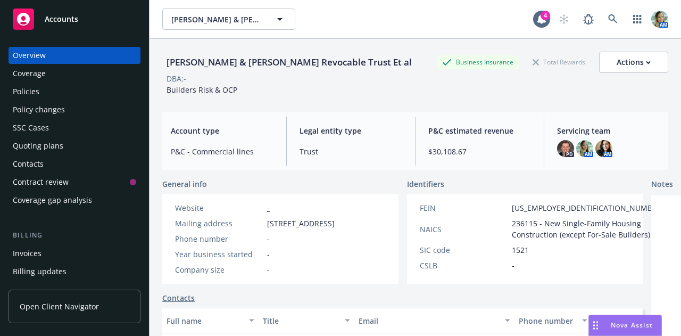
click at [34, 90] on div "Policies" at bounding box center [26, 91] width 27 height 17
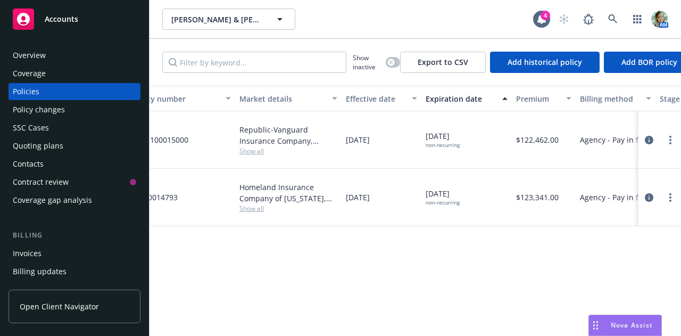
scroll to position [0, 270]
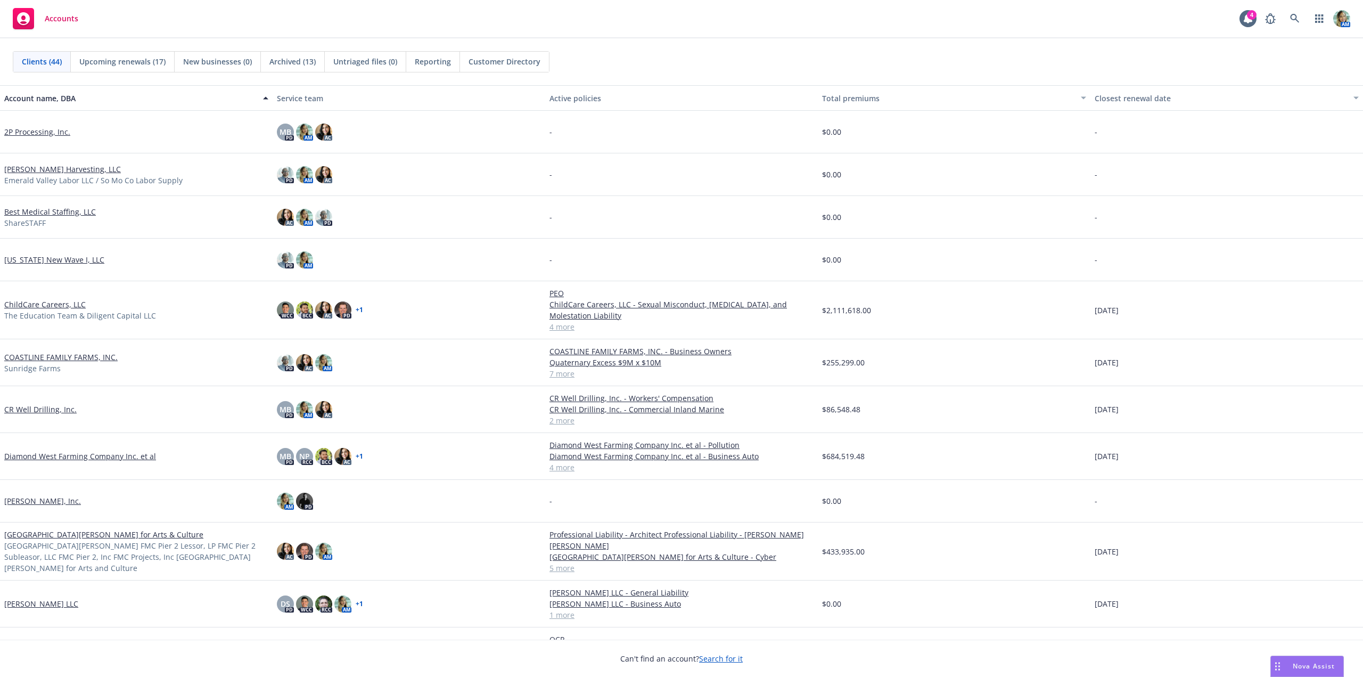
click at [419, 61] on span "Reporting" at bounding box center [433, 61] width 36 height 11
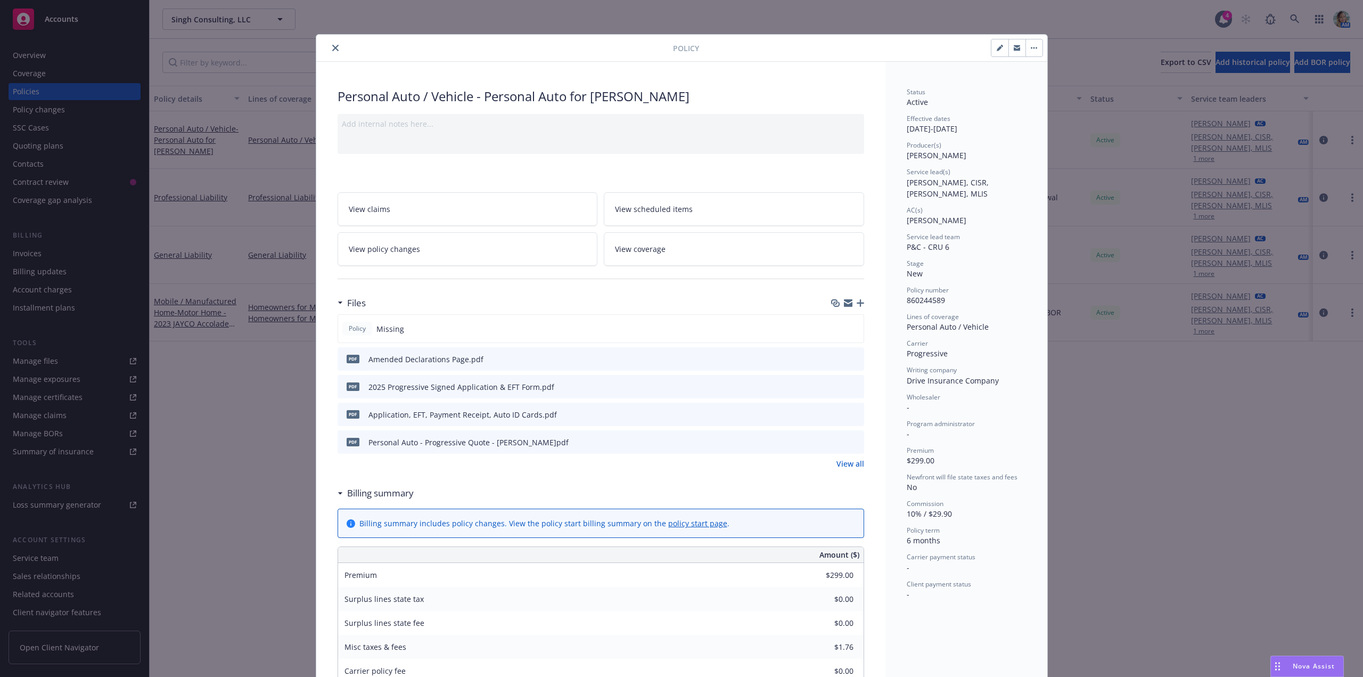
click at [250, 415] on div "Policy Personal Auto / Vehicle - Personal Auto for [PERSON_NAME] Add internal n…" at bounding box center [681, 338] width 1363 height 677
click at [856, 304] on icon "button" at bounding box center [859, 302] width 7 height 7
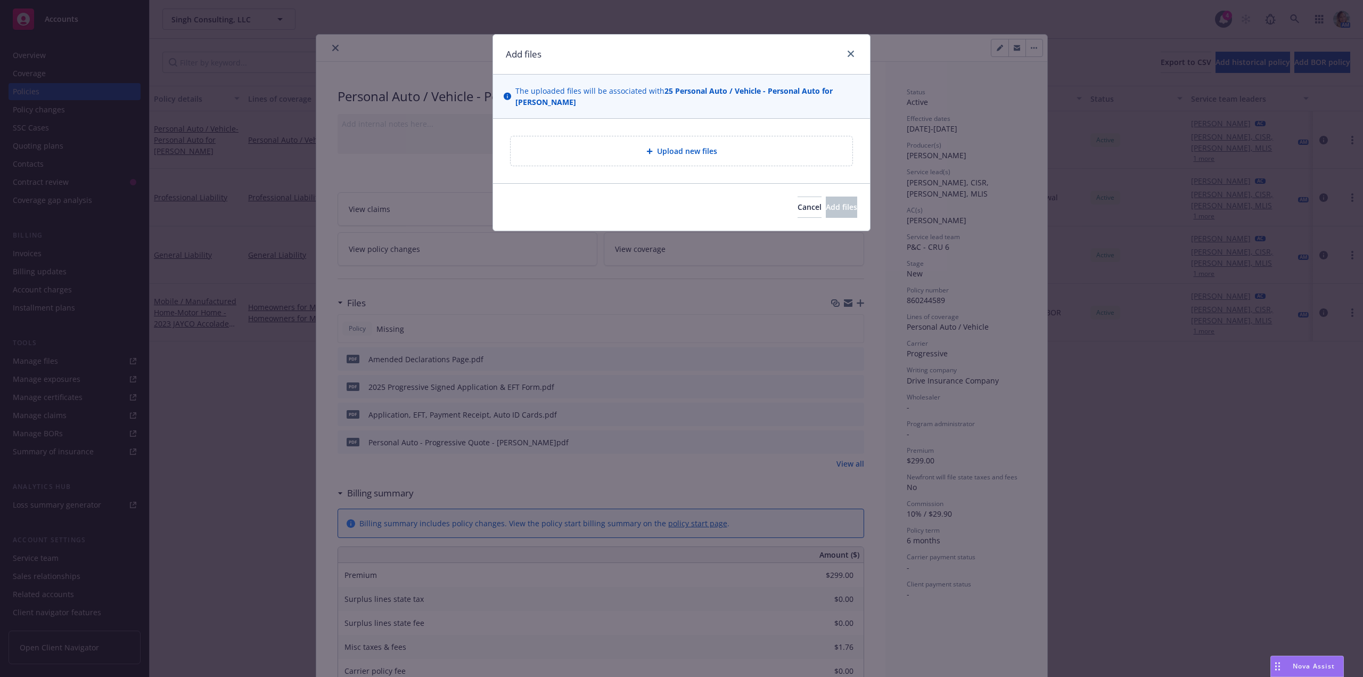
click at [666, 152] on span "Upload new files" at bounding box center [687, 150] width 60 height 11
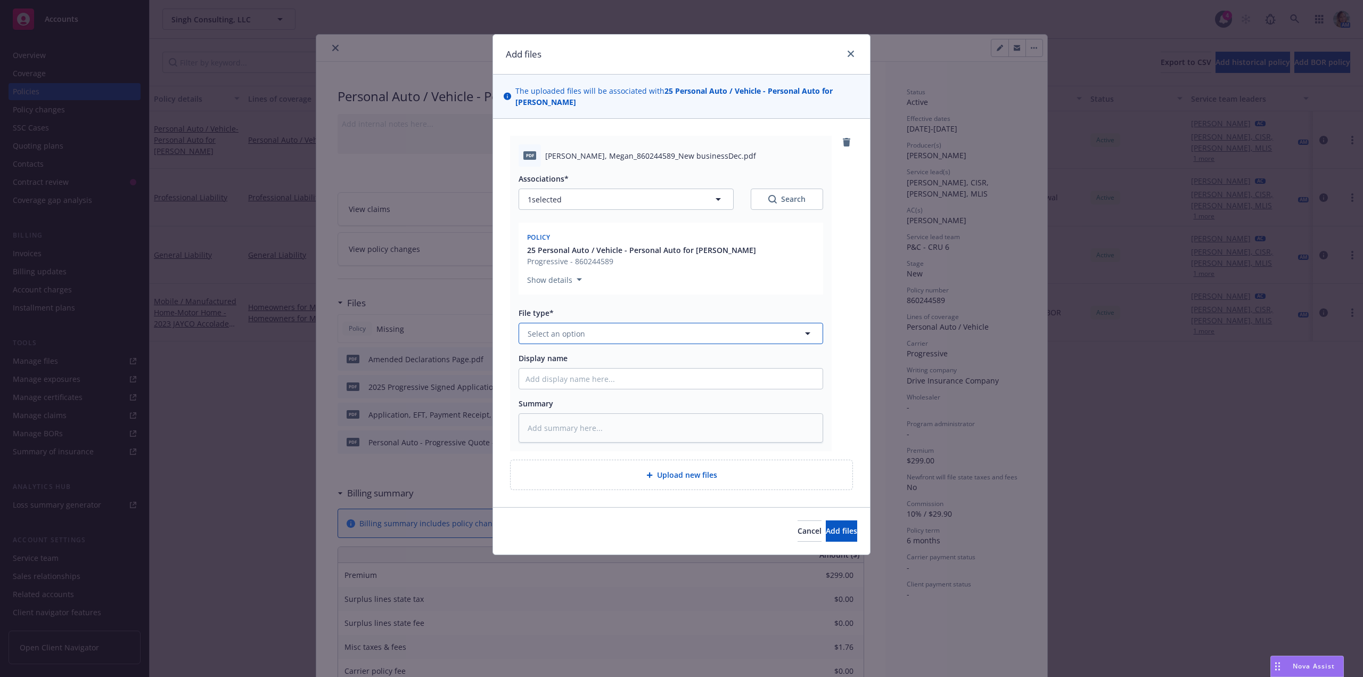
click at [561, 334] on span "Select an option" at bounding box center [556, 333] width 57 height 11
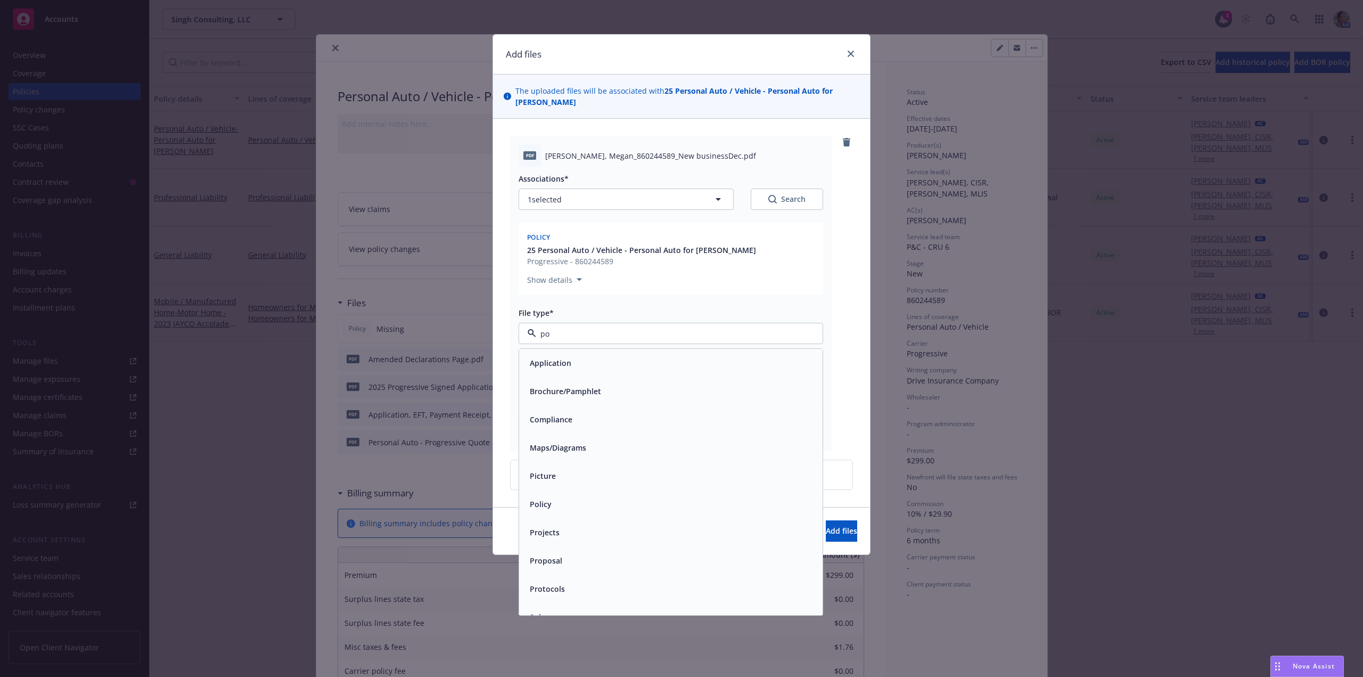
type input "pol"
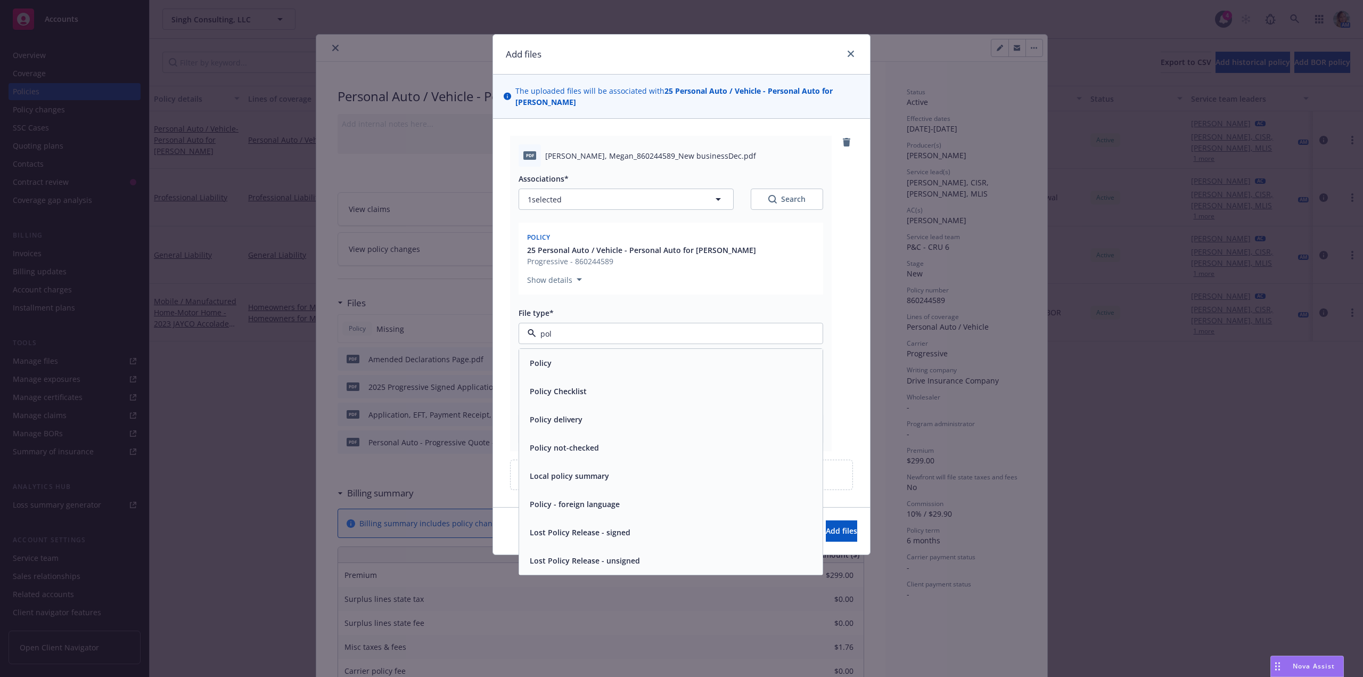
click at [566, 361] on div "Policy" at bounding box center [670, 362] width 291 height 15
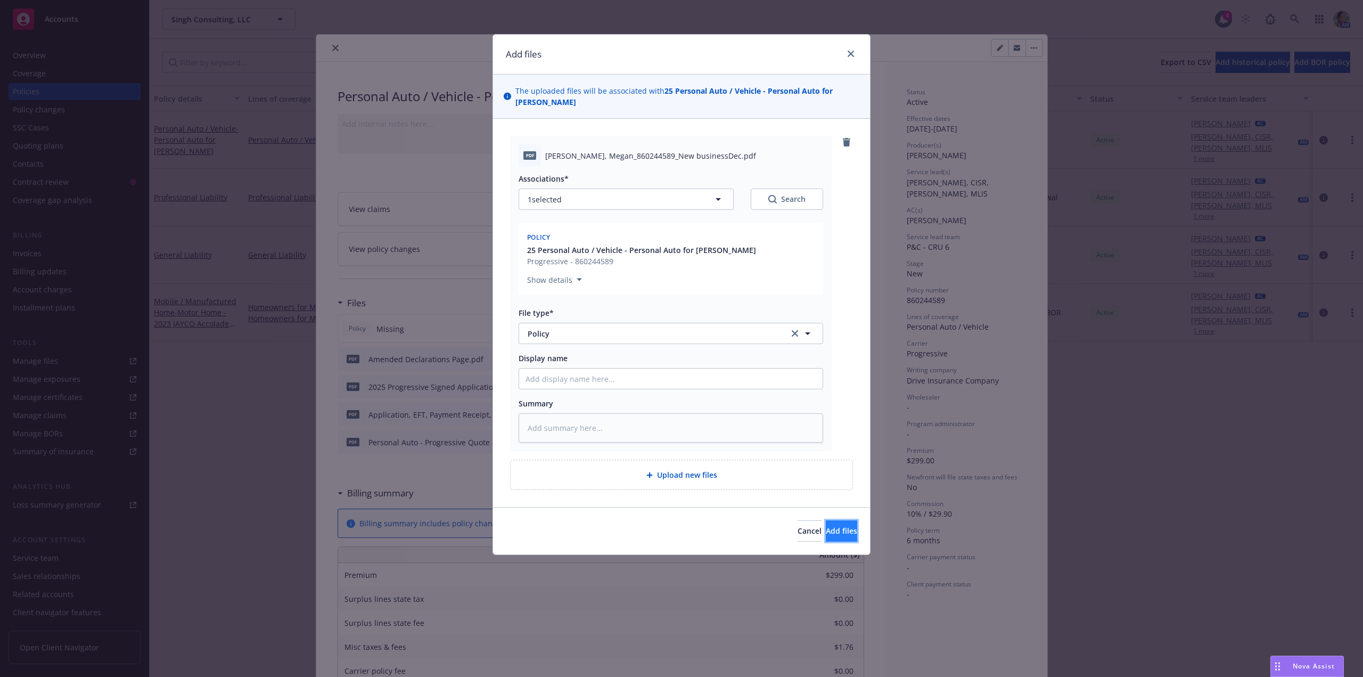
click at [826, 531] on span "Add files" at bounding box center [841, 530] width 31 height 10
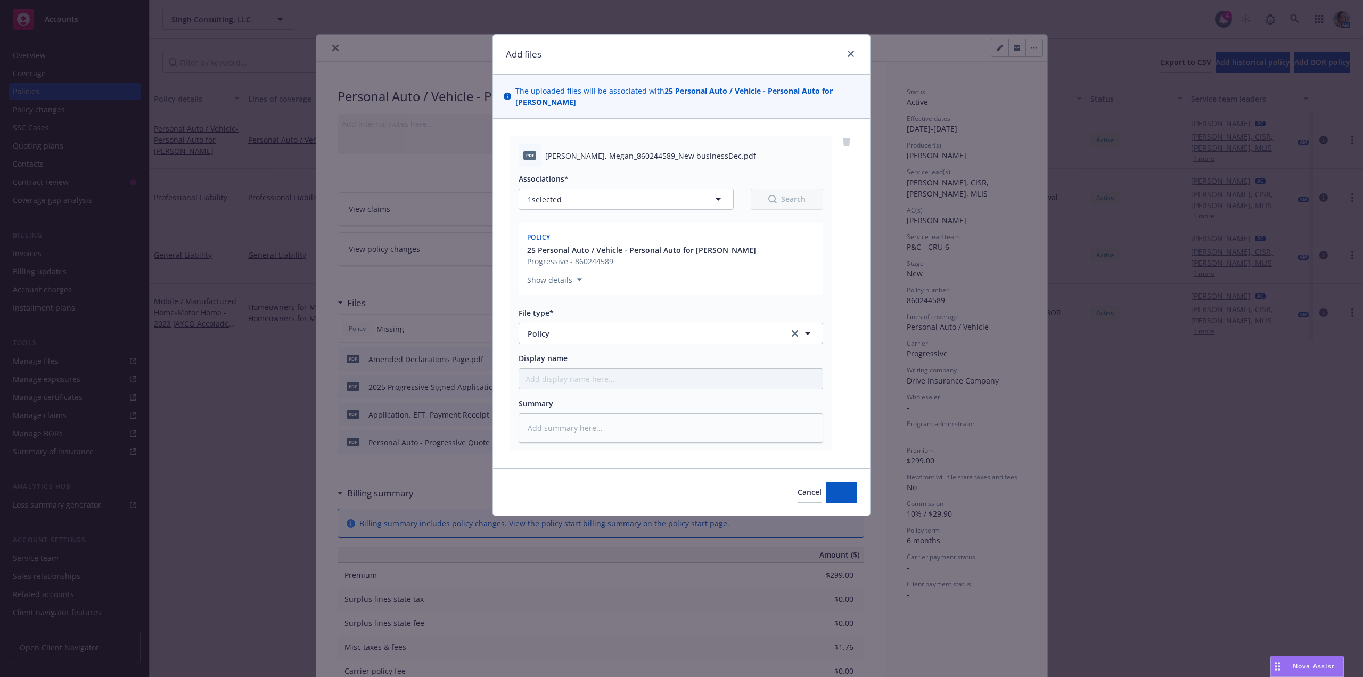
type textarea "x"
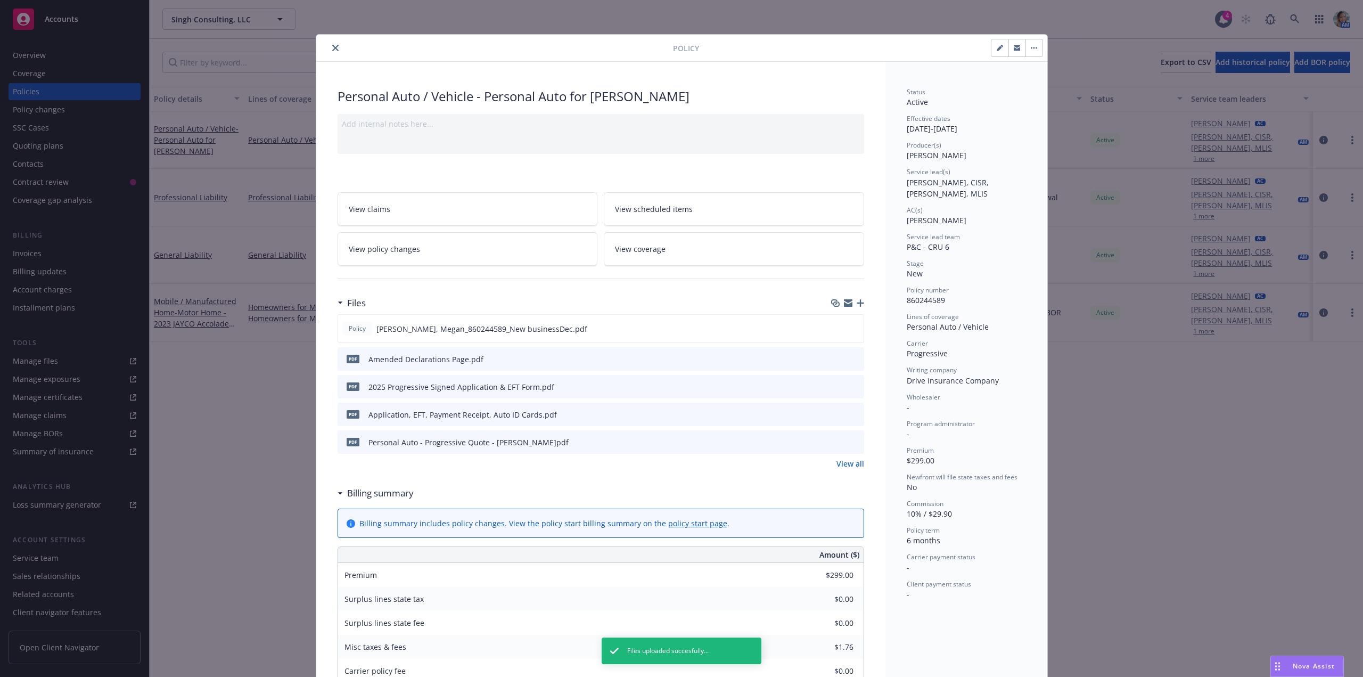
click at [332, 47] on icon "close" at bounding box center [335, 48] width 6 height 6
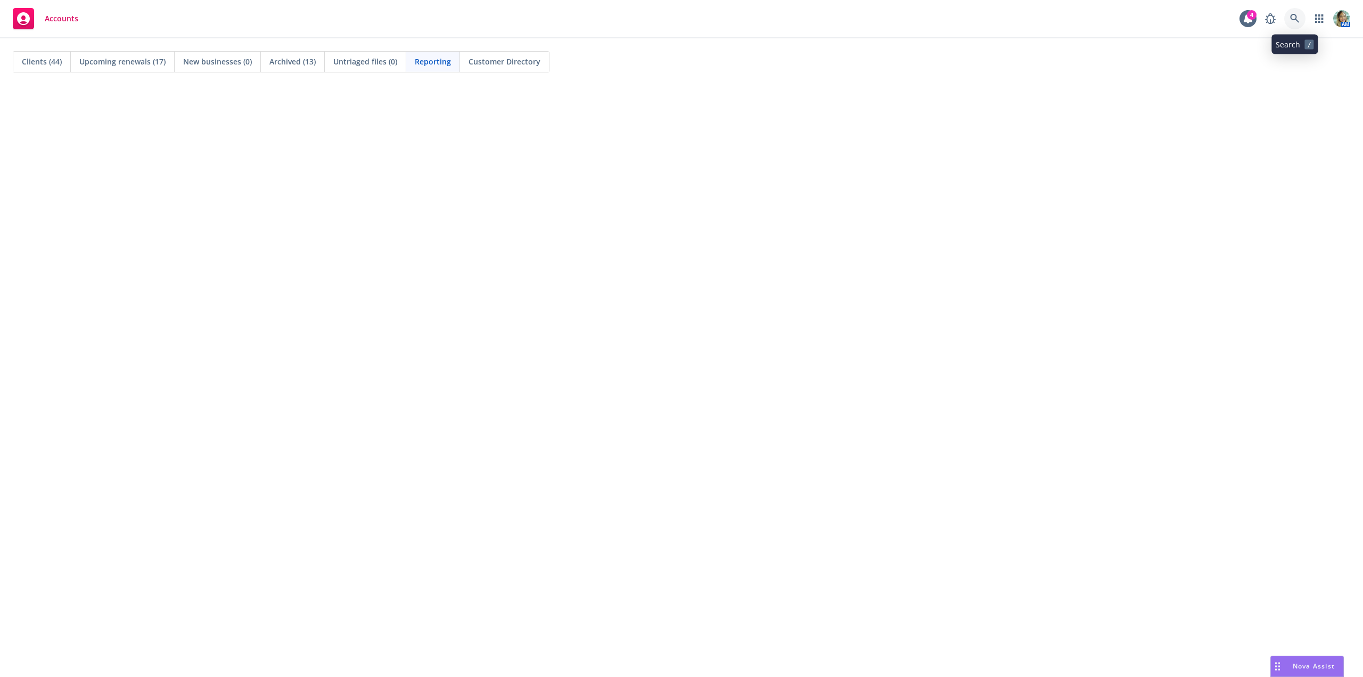
click at [1297, 21] on icon at bounding box center [1295, 19] width 10 height 10
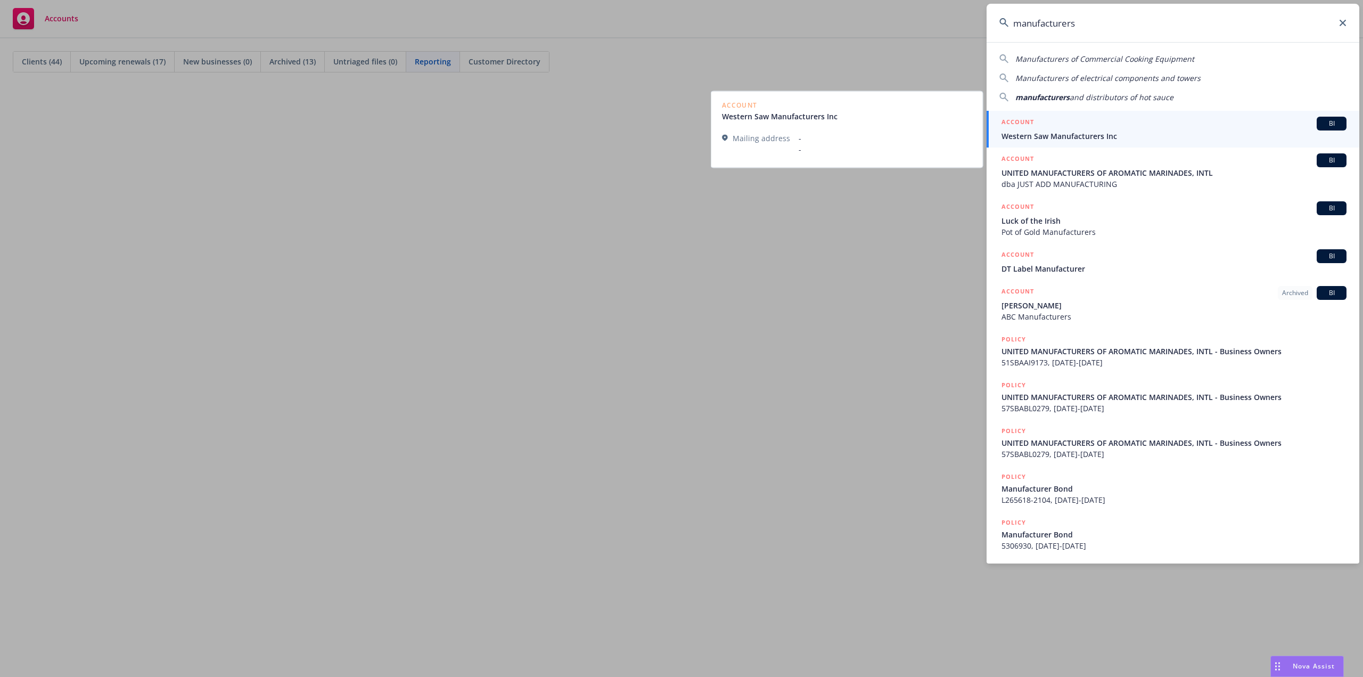
type input "manufacturers"
click at [1079, 134] on span "Western Saw Manufacturers Inc" at bounding box center [1173, 135] width 345 height 11
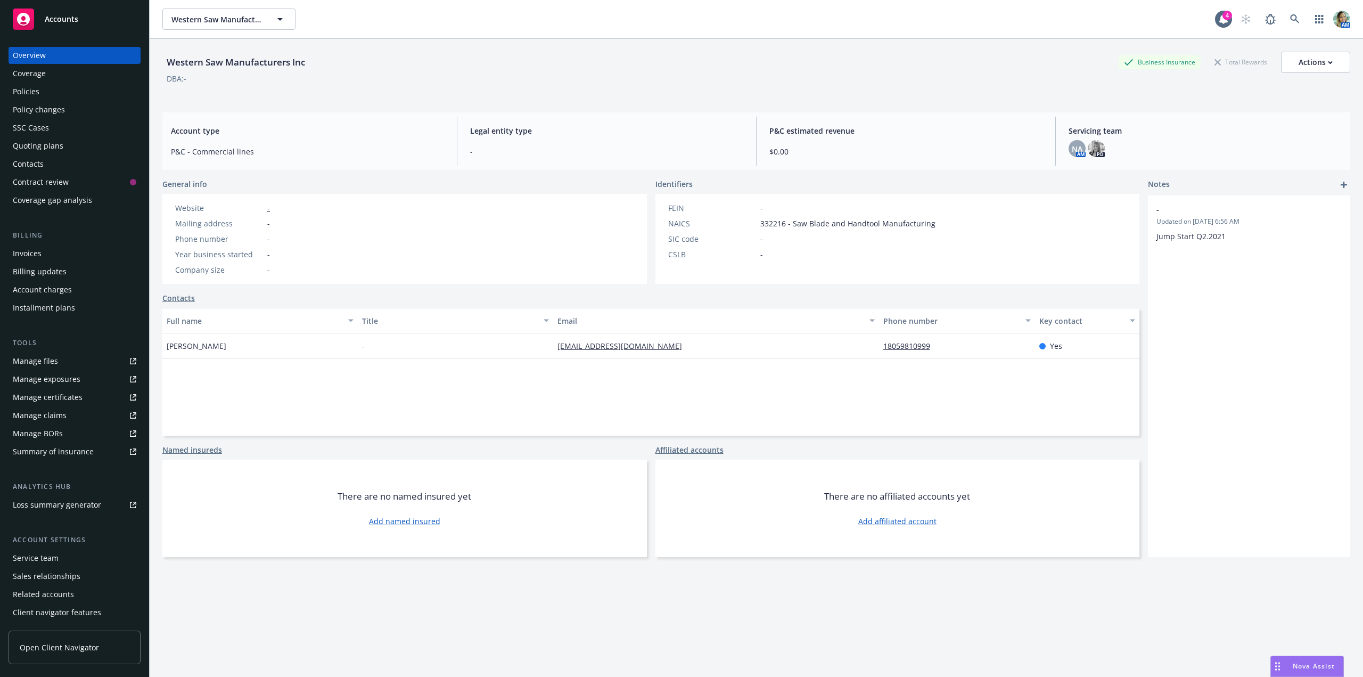
click at [39, 96] on div "Policies" at bounding box center [74, 91] width 123 height 17
